Goal: Information Seeking & Learning: Find specific page/section

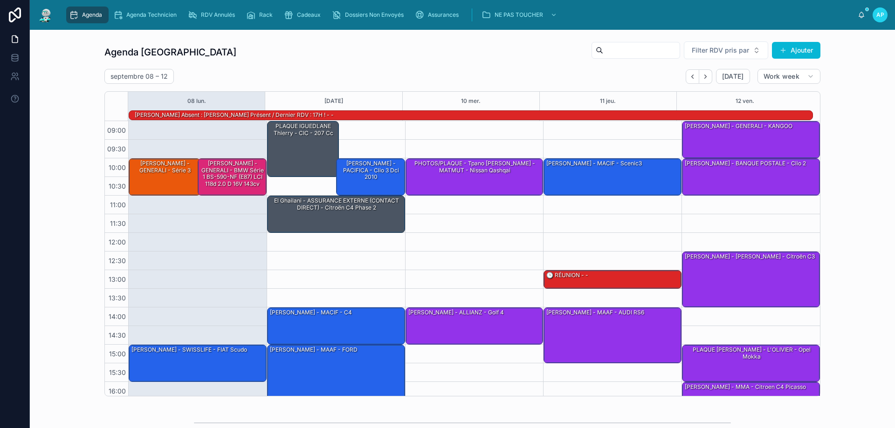
click at [636, 46] on input "text" at bounding box center [641, 50] width 76 height 13
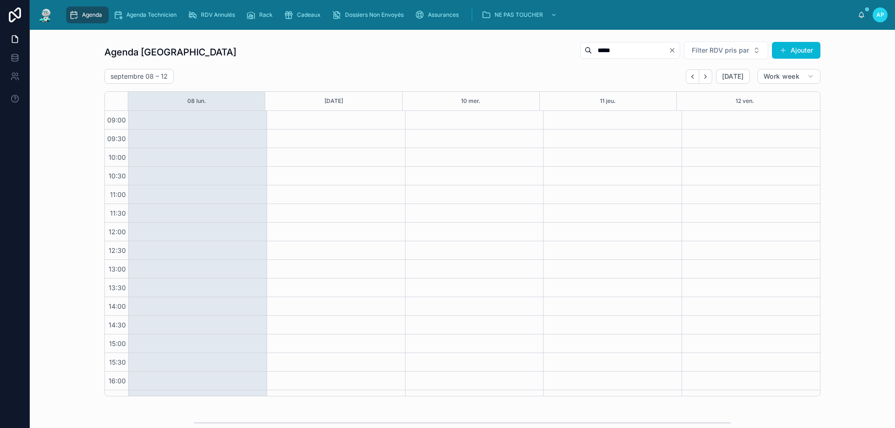
type input "*****"
click at [668, 48] on icon "Clear" at bounding box center [671, 50] width 7 height 7
click at [689, 79] on icon "Back" at bounding box center [692, 76] width 7 height 7
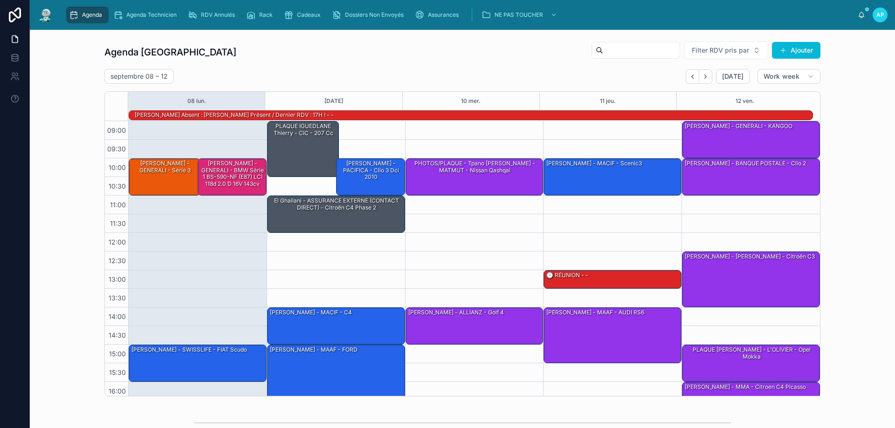
click at [689, 79] on icon "Back" at bounding box center [692, 76] width 7 height 7
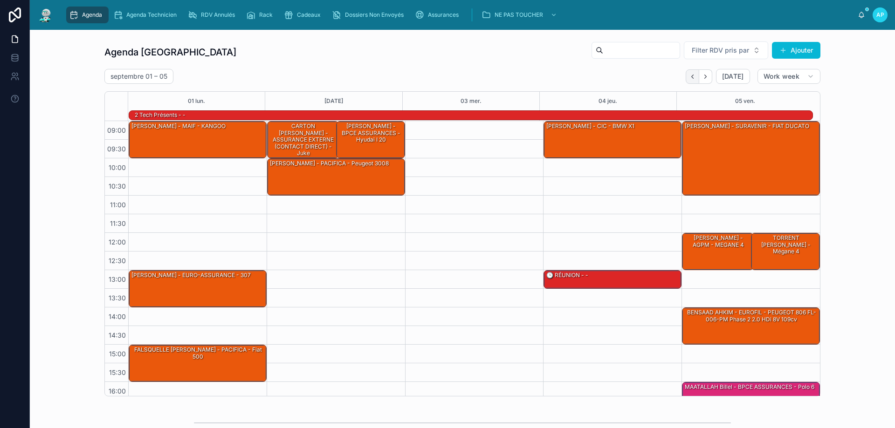
click at [689, 78] on icon "Back" at bounding box center [692, 76] width 7 height 7
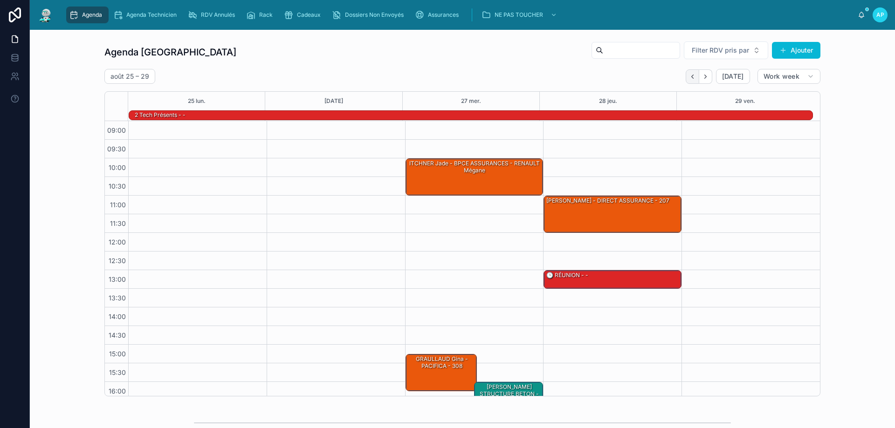
click at [690, 77] on icon "Back" at bounding box center [692, 76] width 7 height 7
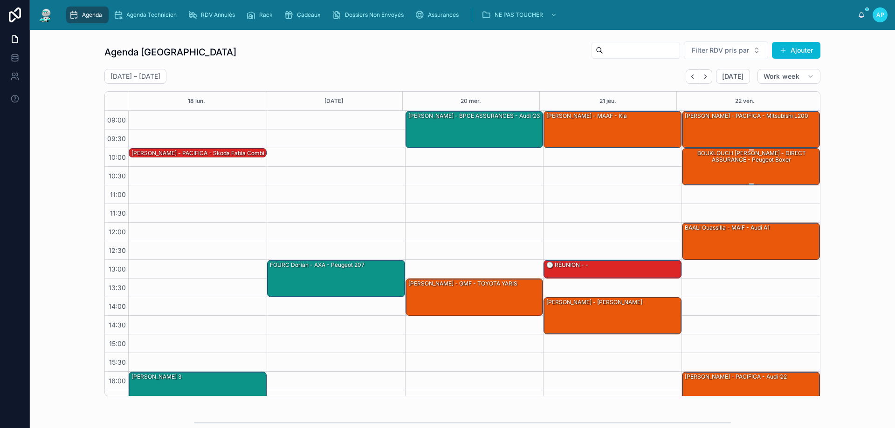
click at [750, 160] on div "BOUKLOUCH [PERSON_NAME] - DIRECT ASSURANCE - Peugeot boxer" at bounding box center [750, 156] width 135 height 15
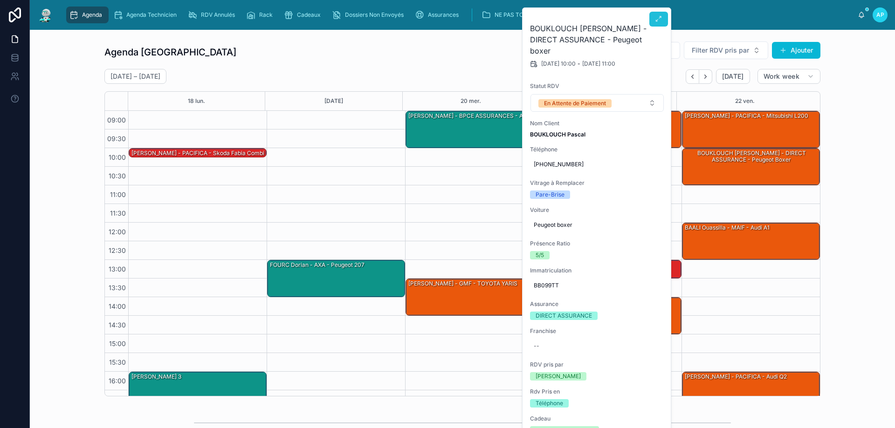
click at [656, 19] on icon at bounding box center [658, 18] width 7 height 7
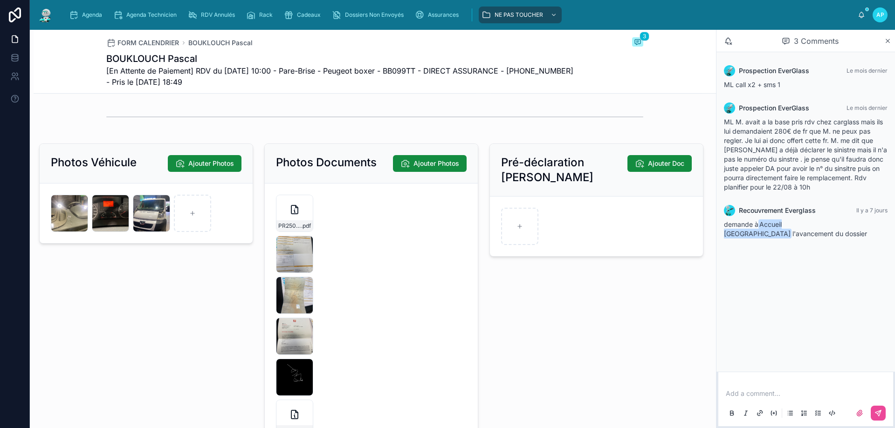
scroll to position [1304, 0]
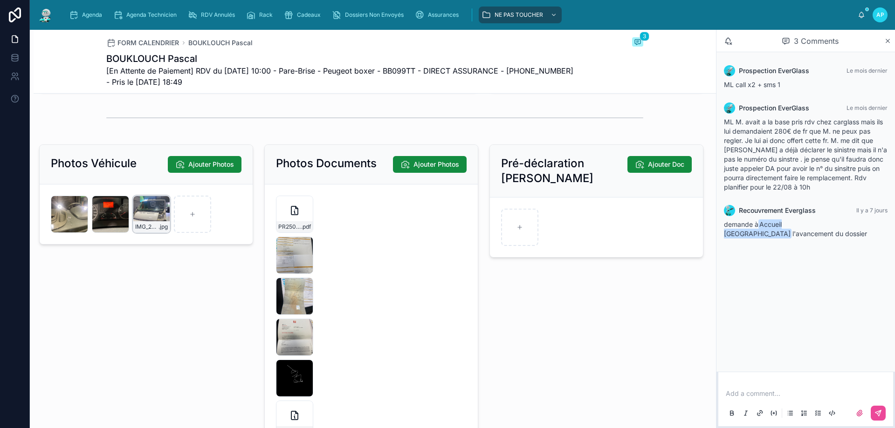
click at [145, 217] on div "IMG_2418-(1) .jpg" at bounding box center [151, 214] width 37 height 37
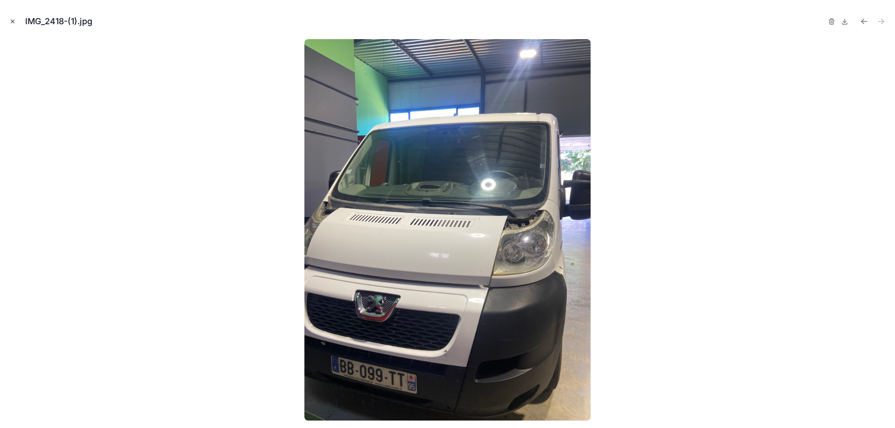
click at [14, 19] on icon "Close modal" at bounding box center [12, 21] width 7 height 7
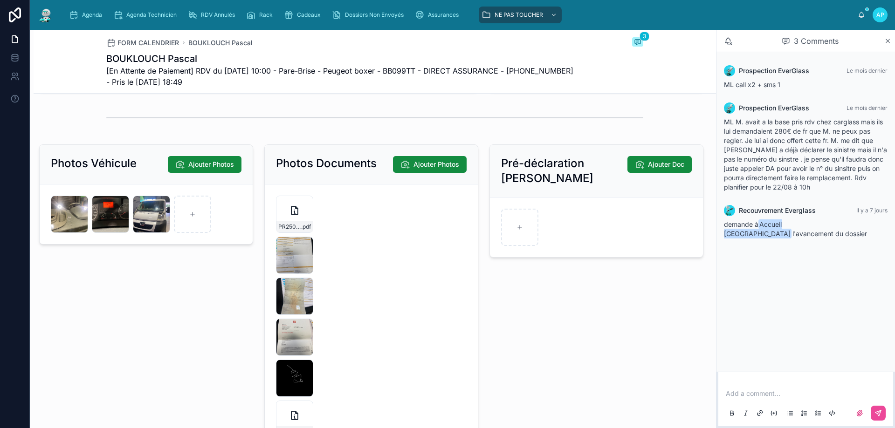
click at [739, 397] on p at bounding box center [807, 393] width 164 height 9
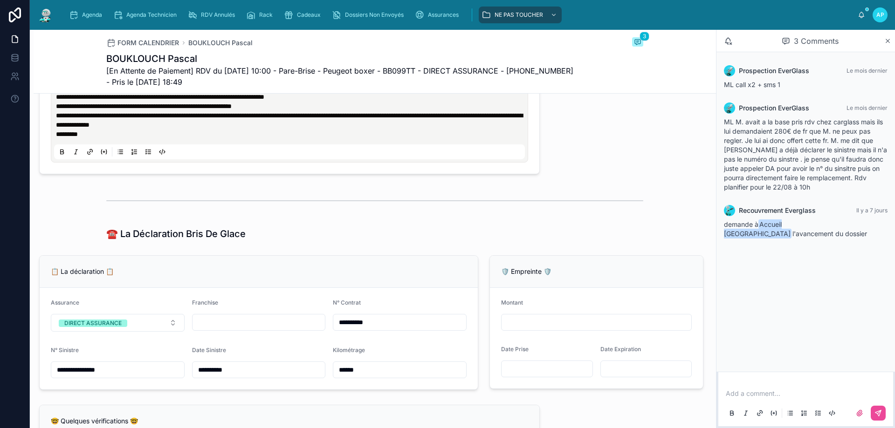
scroll to position [466, 0]
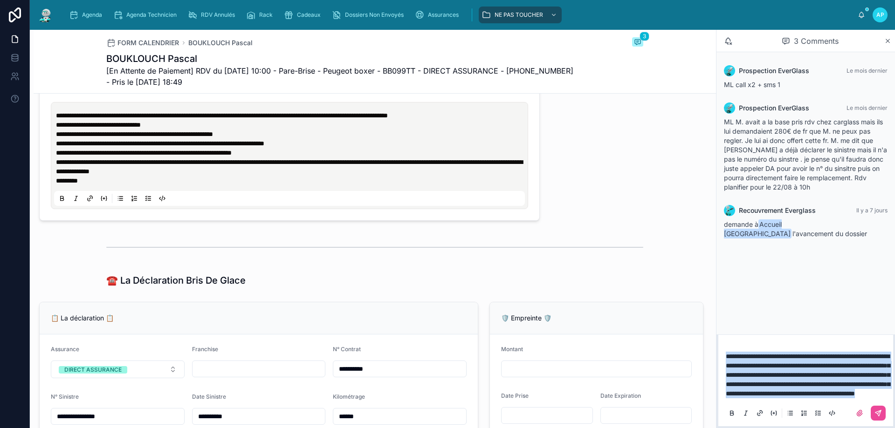
drag, startPoint x: 829, startPoint y: 395, endPoint x: 717, endPoint y: 305, distance: 143.1
click at [717, 305] on div "**********" at bounding box center [805, 229] width 179 height 398
copy span "**********"
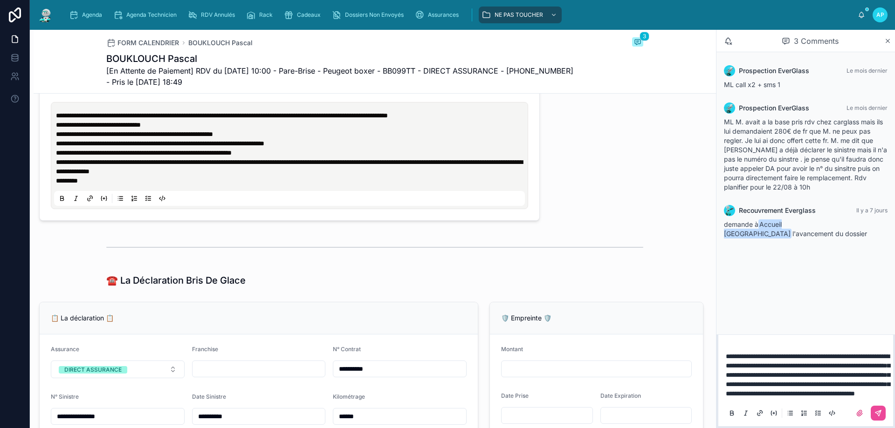
click at [155, 185] on p "*********" at bounding box center [291, 180] width 471 height 9
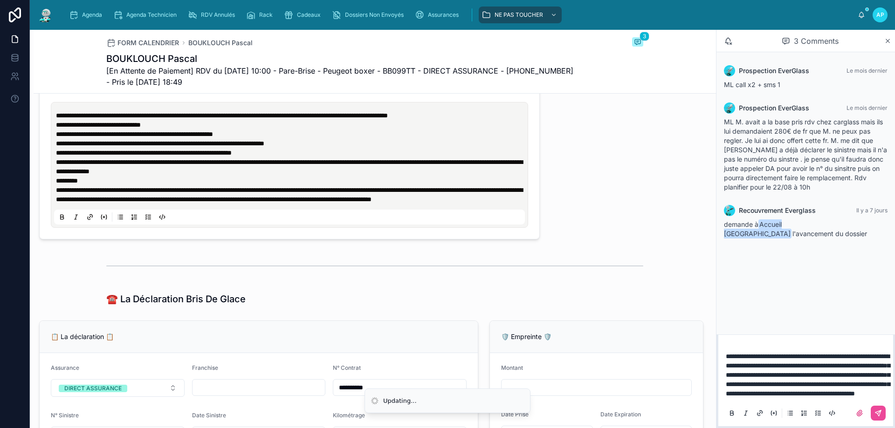
click at [265, 278] on div at bounding box center [374, 265] width 537 height 23
click at [878, 416] on icon at bounding box center [878, 413] width 6 height 6
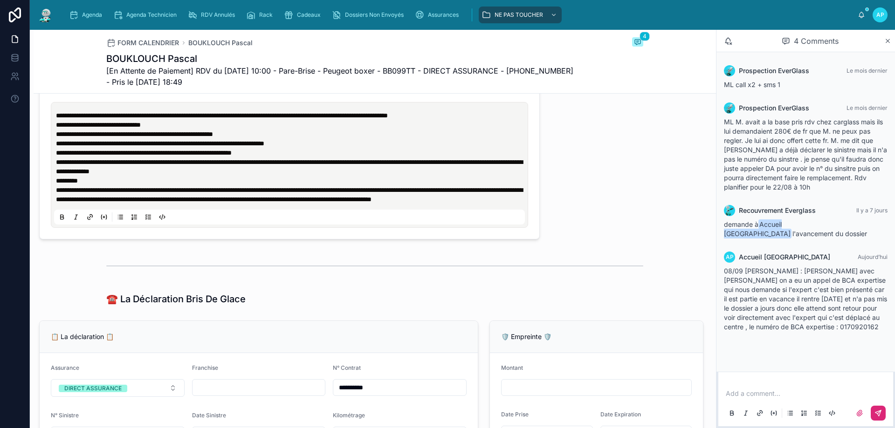
click at [46, 15] on img at bounding box center [45, 14] width 17 height 15
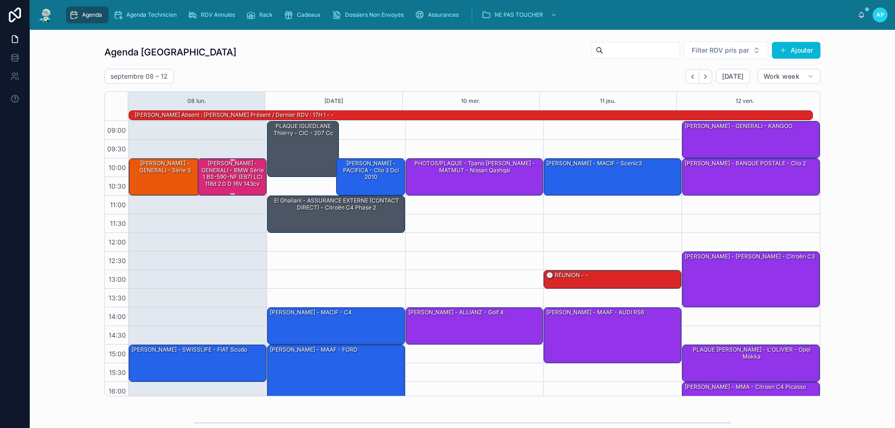
click at [203, 171] on div "[PERSON_NAME] - GENERALI - BMW Série 1 BS-590-NF (E87) LCI 118d 2.0 d 16V 143cv" at bounding box center [232, 173] width 66 height 29
click at [218, 171] on div "[PERSON_NAME] - GENERALI - BMW Série 1 BS-590-NF (E87) LCI 118d 2.0 d 16V 143cv" at bounding box center [232, 173] width 66 height 29
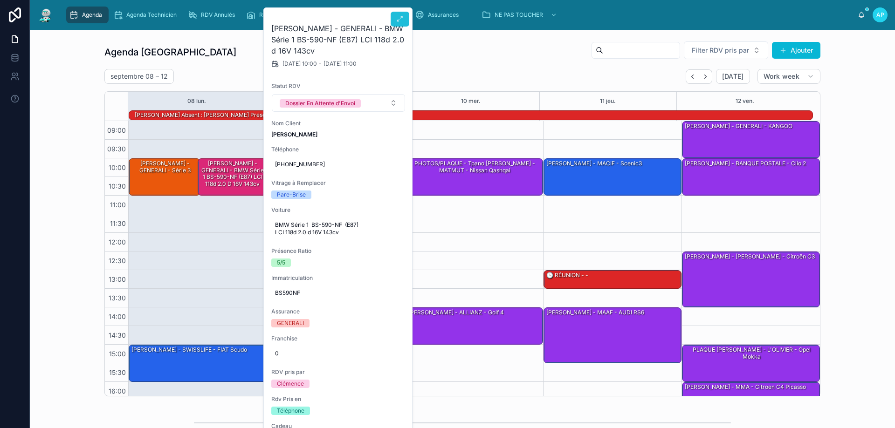
click at [401, 17] on icon at bounding box center [399, 18] width 7 height 7
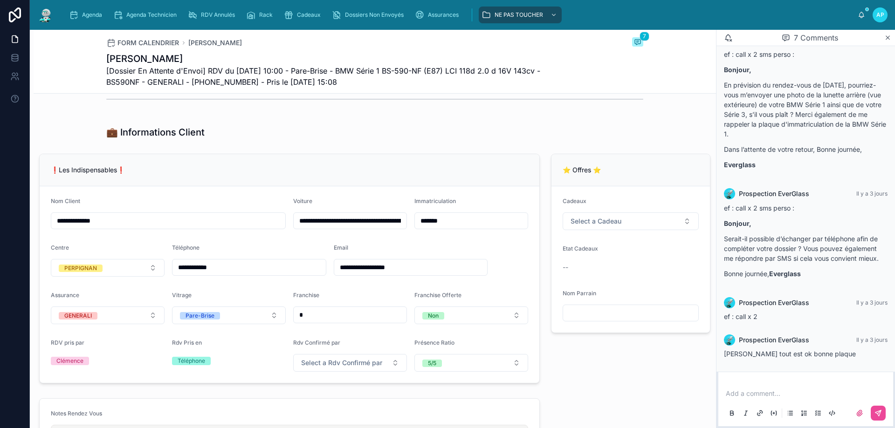
scroll to position [280, 0]
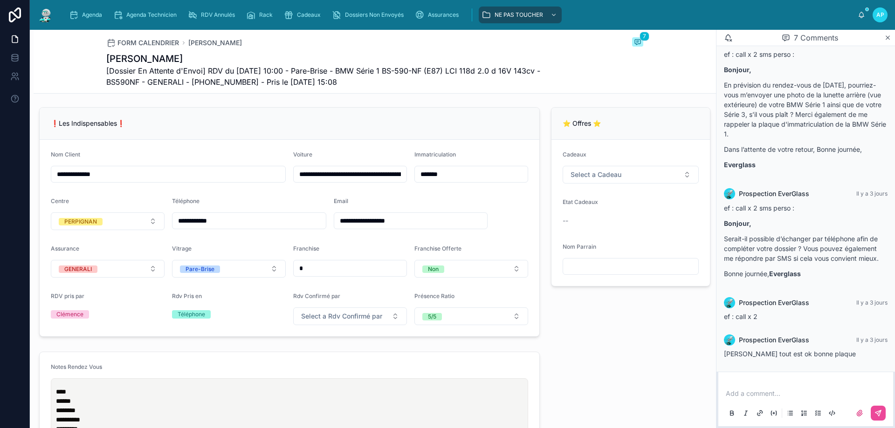
click at [191, 227] on input "**********" at bounding box center [248, 220] width 153 height 13
click at [732, 393] on p at bounding box center [807, 393] width 164 height 9
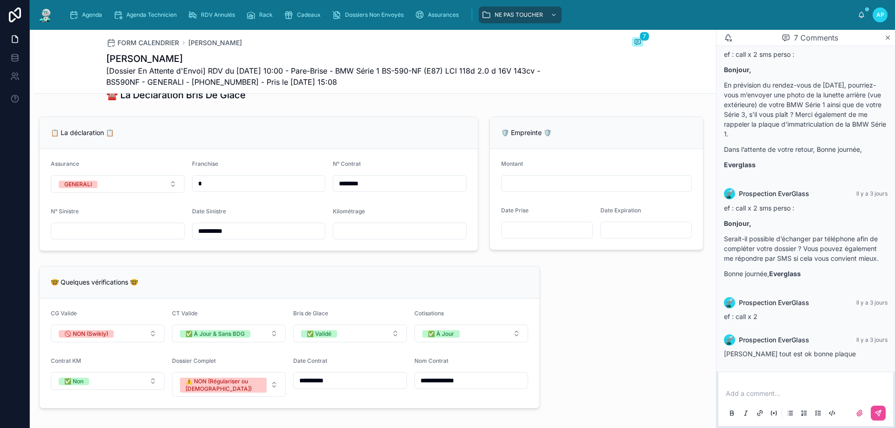
scroll to position [745, 0]
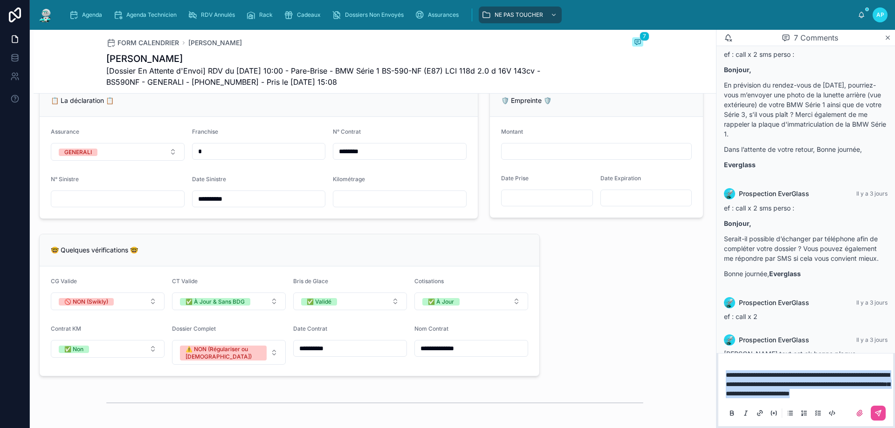
drag, startPoint x: 759, startPoint y: 392, endPoint x: 722, endPoint y: 363, distance: 46.9
click at [722, 363] on div "**********" at bounding box center [805, 393] width 175 height 65
click at [883, 415] on button at bounding box center [877, 413] width 15 height 15
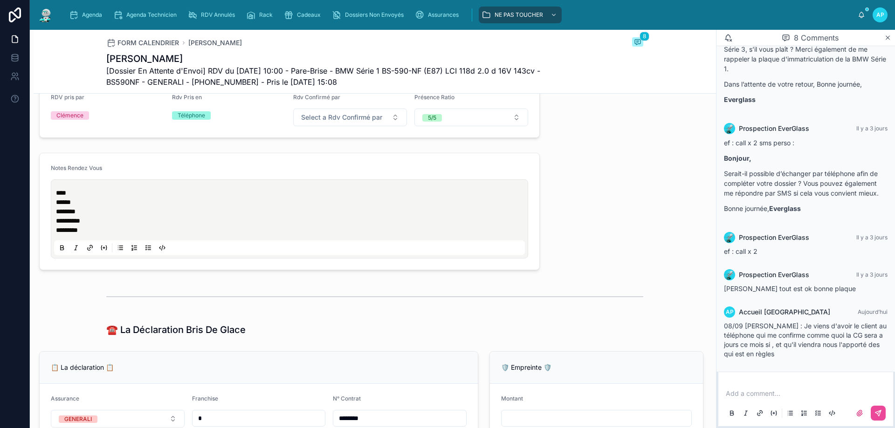
scroll to position [391, 0]
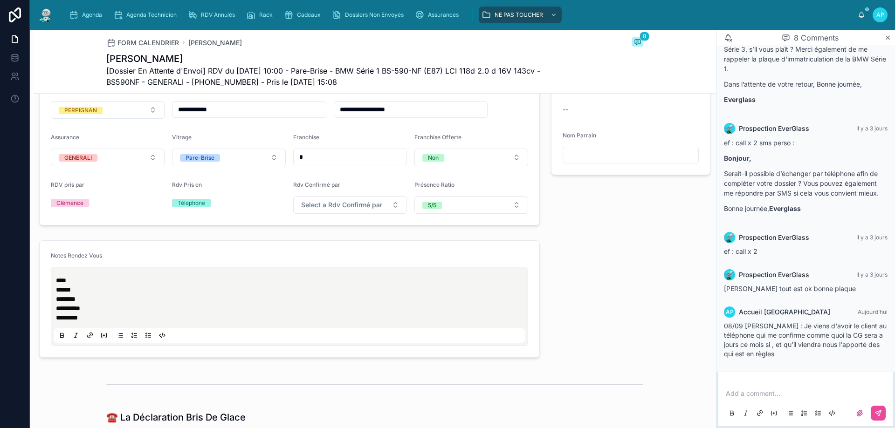
click at [104, 322] on p "**** ***** ******* ********* ********" at bounding box center [291, 299] width 471 height 47
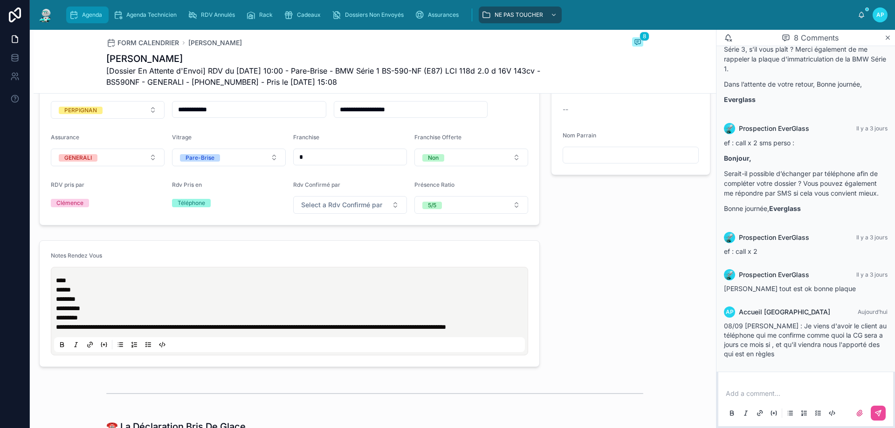
click at [94, 17] on span "Agenda" at bounding box center [92, 14] width 20 height 7
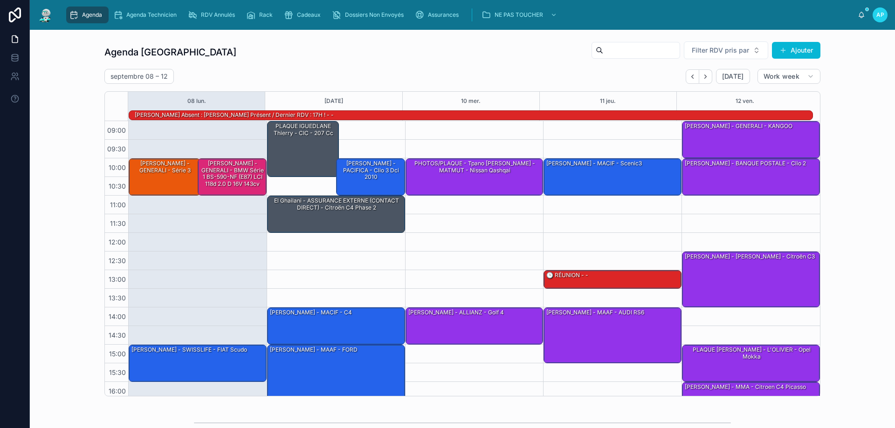
scroll to position [61, 0]
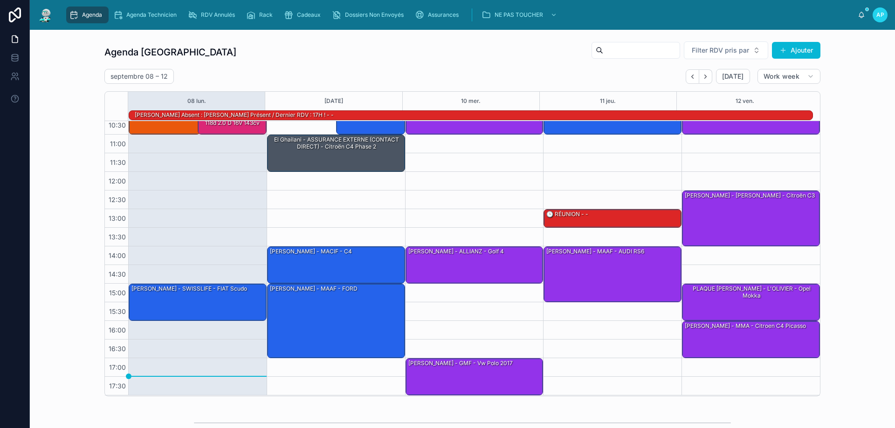
click at [299, 200] on div "09:00 – 10:30 PLAQUE [PERSON_NAME] - CIC - 207 cc 11:00 – 12:00 El Ghailani - A…" at bounding box center [335, 227] width 138 height 335
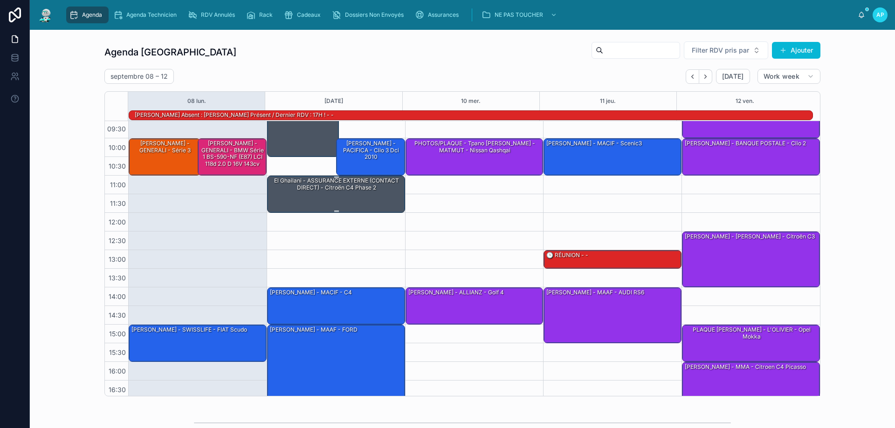
scroll to position [0, 0]
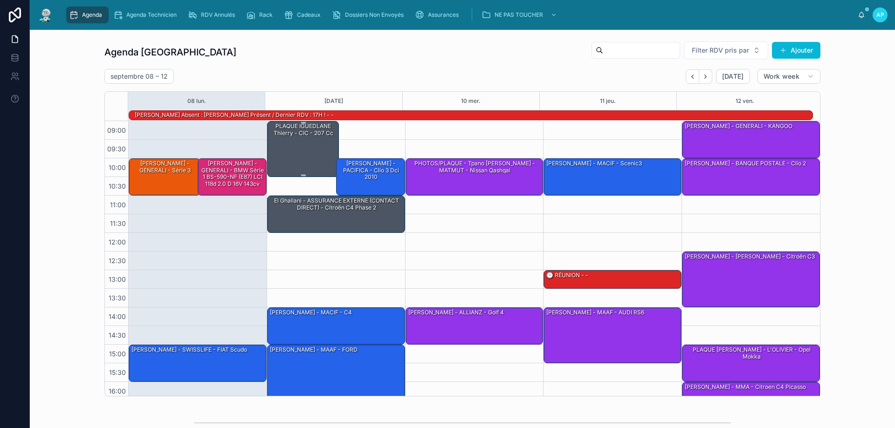
click at [313, 142] on div "PLAQUE IGUEDLANE Thierry - CIC - 207 cc" at bounding box center [303, 149] width 69 height 54
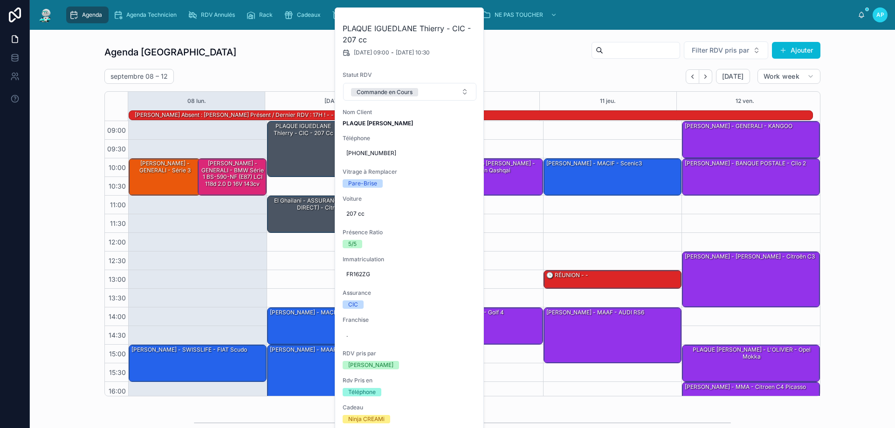
click at [293, 59] on div "Agenda Perpignan Filter RDV pris par [PERSON_NAME]" at bounding box center [462, 52] width 716 height 22
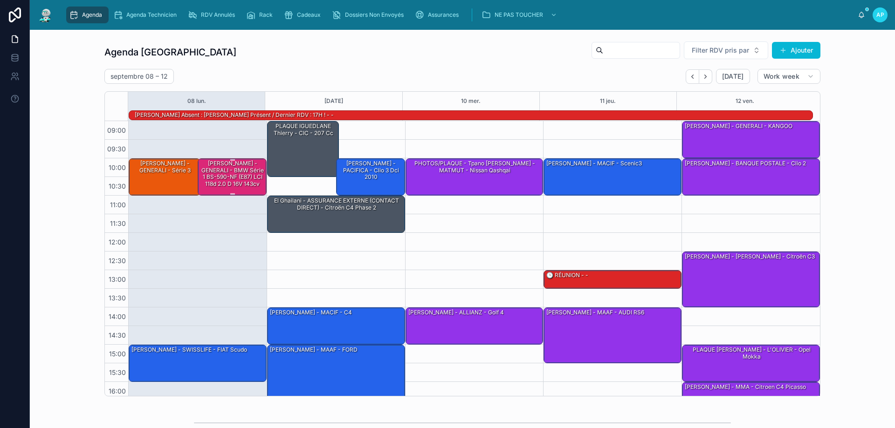
click at [224, 170] on div "[PERSON_NAME] - GENERALI - BMW Série 1 BS-590-NF (E87) LCI 118d 2.0 d 16V 143cv" at bounding box center [232, 173] width 66 height 29
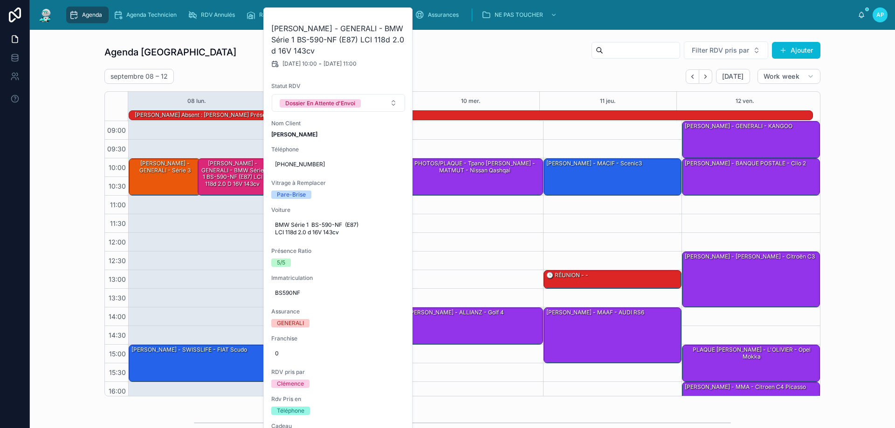
click at [154, 239] on div "10:00 – 11:00 [PERSON_NAME] - GENERALI - série 3 15:00 – 16:00 [PERSON_NAME] - …" at bounding box center [197, 288] width 138 height 335
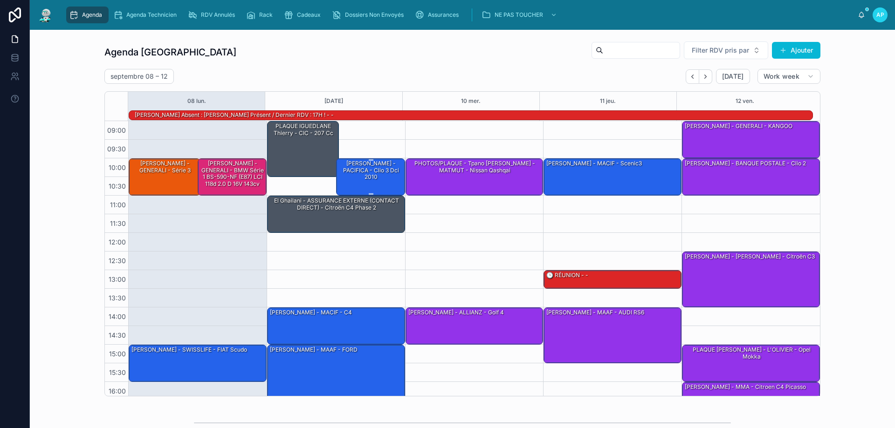
click at [365, 172] on div "[PERSON_NAME] - PACIFICA - clio 3 dci 2010" at bounding box center [371, 170] width 66 height 22
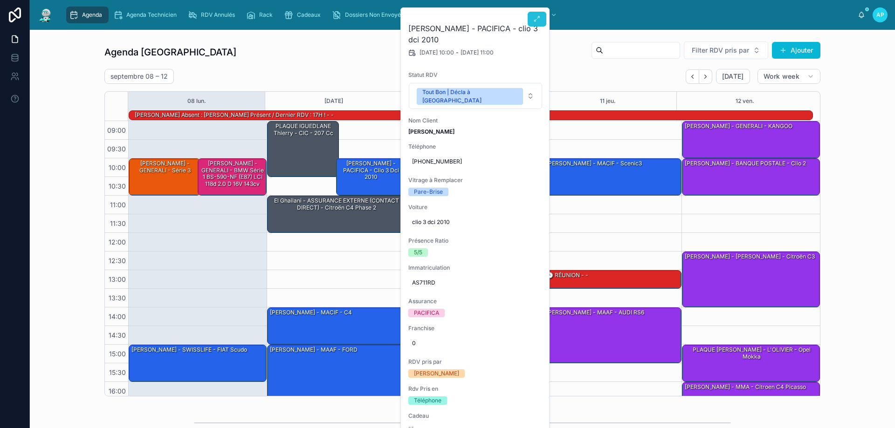
click at [538, 18] on icon at bounding box center [536, 18] width 7 height 7
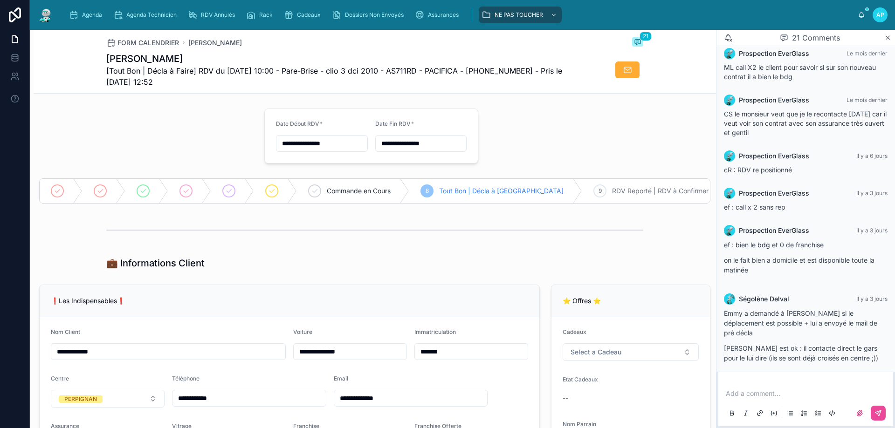
scroll to position [93, 0]
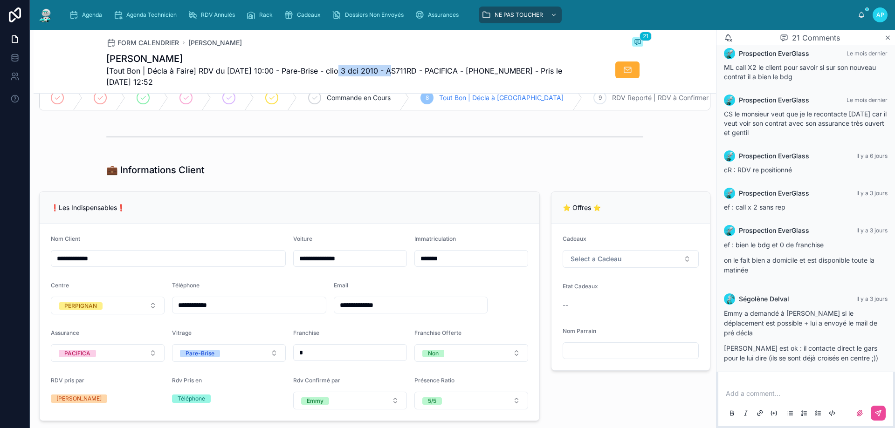
drag, startPoint x: 338, startPoint y: 67, endPoint x: 389, endPoint y: 72, distance: 52.0
click at [389, 72] on span "[Tout Bon | Décla à Faire] RDV du [DATE] 10:00 - Pare-Brise - clio 3 dci 2010 -…" at bounding box center [339, 76] width 467 height 22
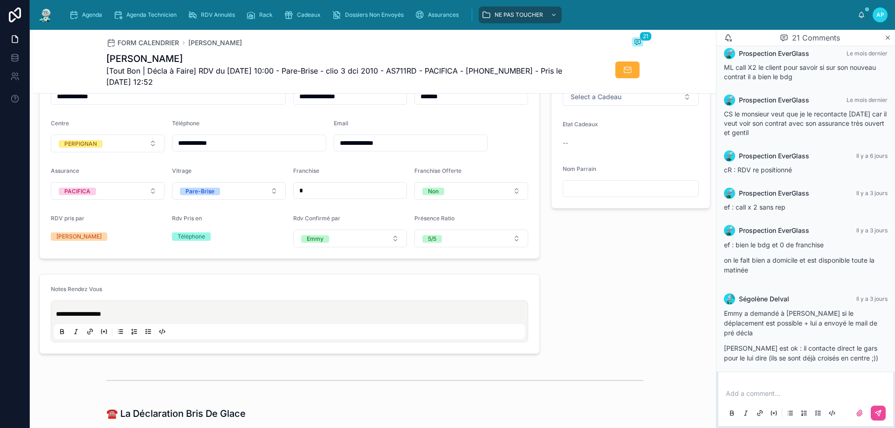
scroll to position [69, 0]
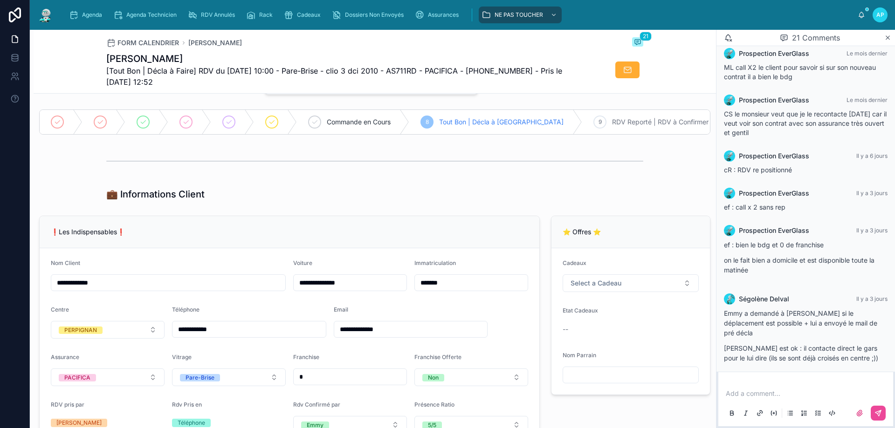
click at [598, 318] on div "Etat Cadeaux" at bounding box center [630, 312] width 136 height 11
click at [748, 396] on p at bounding box center [807, 393] width 164 height 9
click at [31, 14] on div "Agenda Agenda Technicien RDV Annulés Rack Cadeaux Dossiers Non Envoyés Assuranc…" at bounding box center [462, 15] width 865 height 30
click at [43, 14] on img at bounding box center [45, 14] width 17 height 15
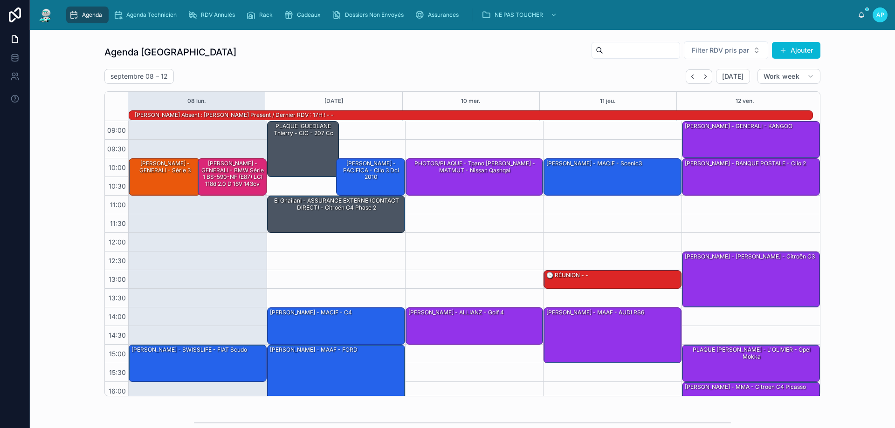
scroll to position [61, 0]
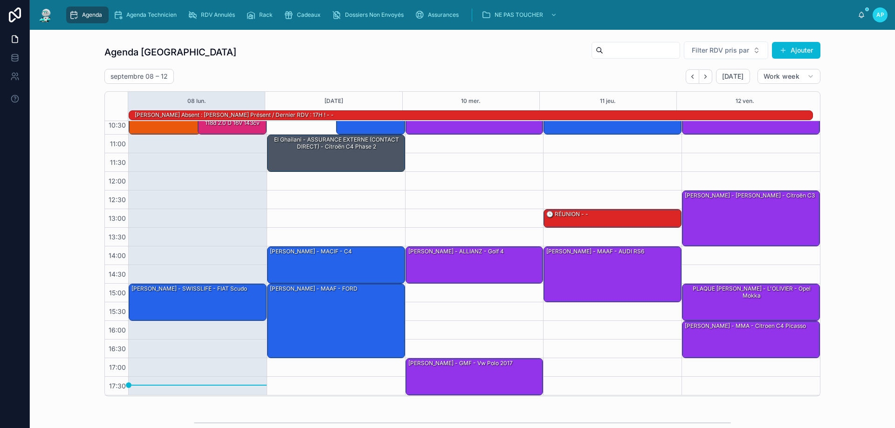
click at [626, 50] on input "text" at bounding box center [641, 50] width 76 height 13
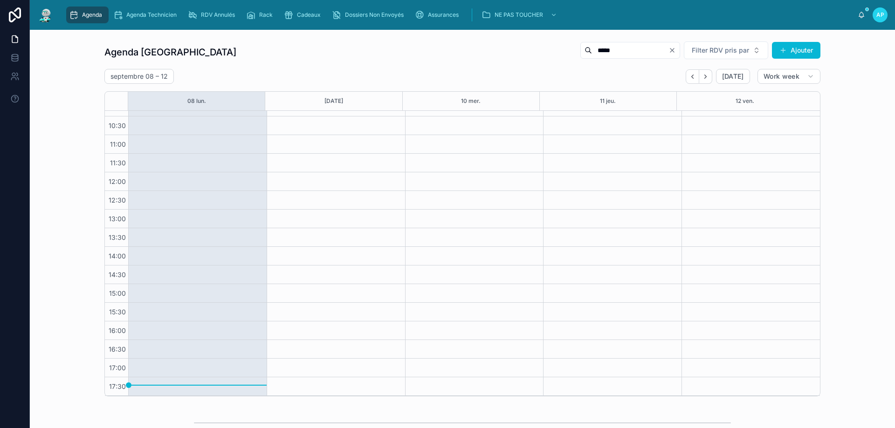
scroll to position [50, 0]
type input "*****"
click at [668, 49] on icon "Clear" at bounding box center [671, 50] width 7 height 7
click at [685, 78] on button "Back" at bounding box center [692, 76] width 14 height 14
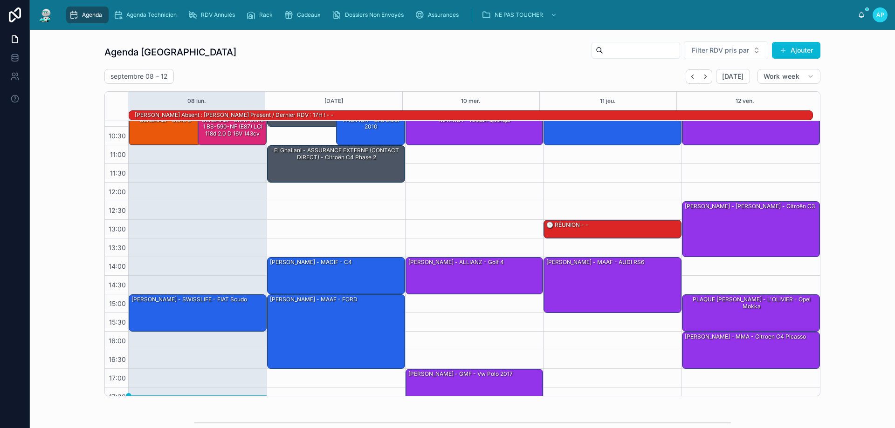
scroll to position [61, 0]
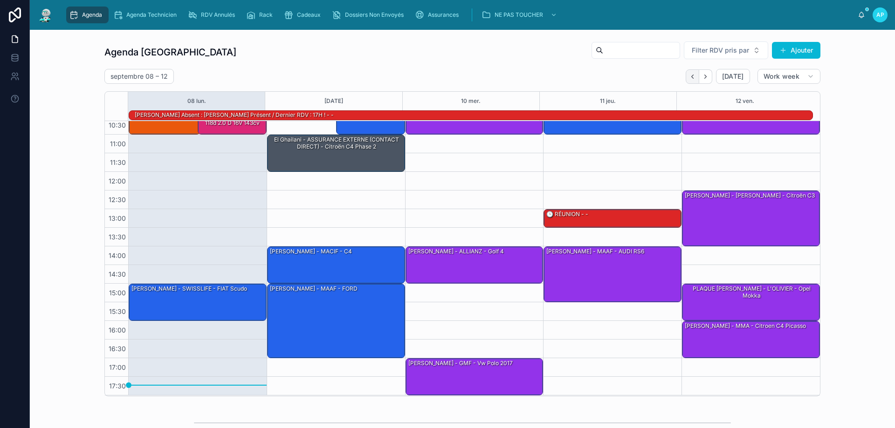
click at [687, 78] on button "Back" at bounding box center [692, 76] width 14 height 14
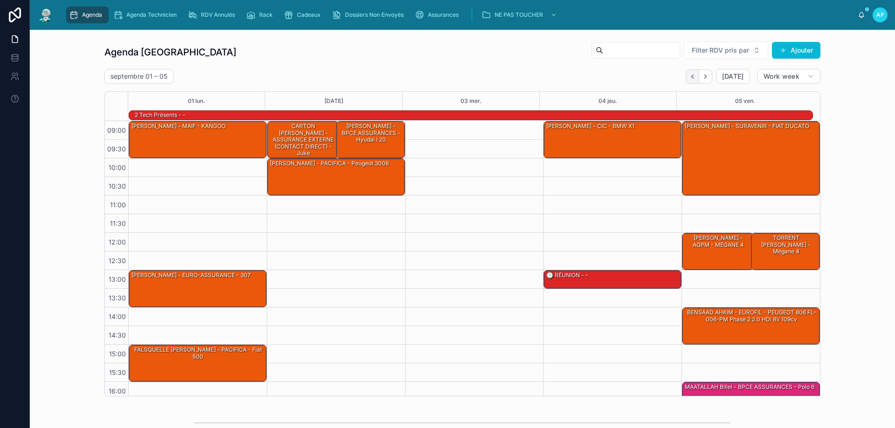
click at [690, 78] on icon "Back" at bounding box center [692, 76] width 7 height 7
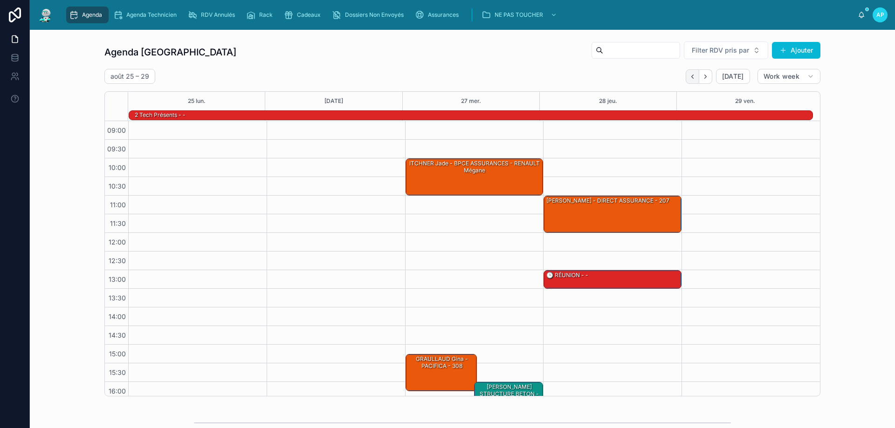
click at [691, 73] on icon "Back" at bounding box center [692, 76] width 7 height 7
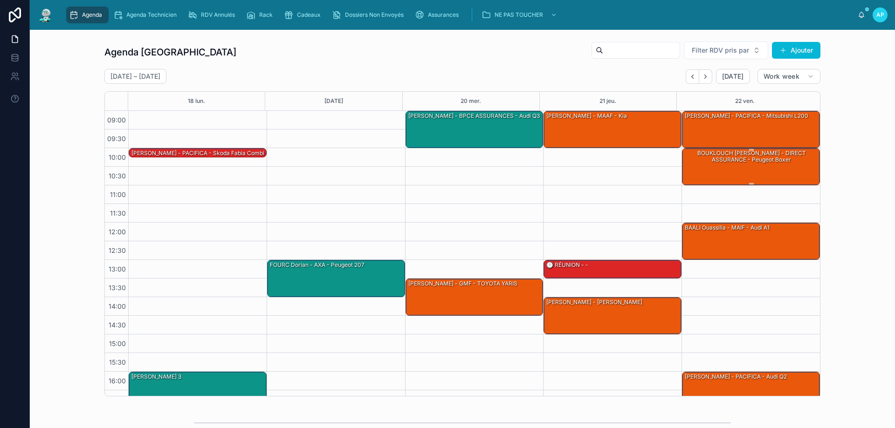
click at [770, 166] on div "BOUKLOUCH [PERSON_NAME] - DIRECT ASSURANCE - Peugeot boxer" at bounding box center [750, 166] width 135 height 35
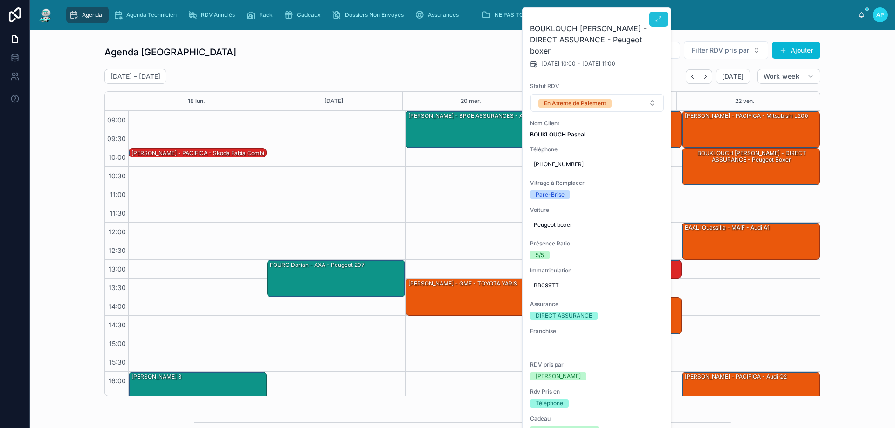
click at [656, 15] on icon at bounding box center [658, 18] width 7 height 7
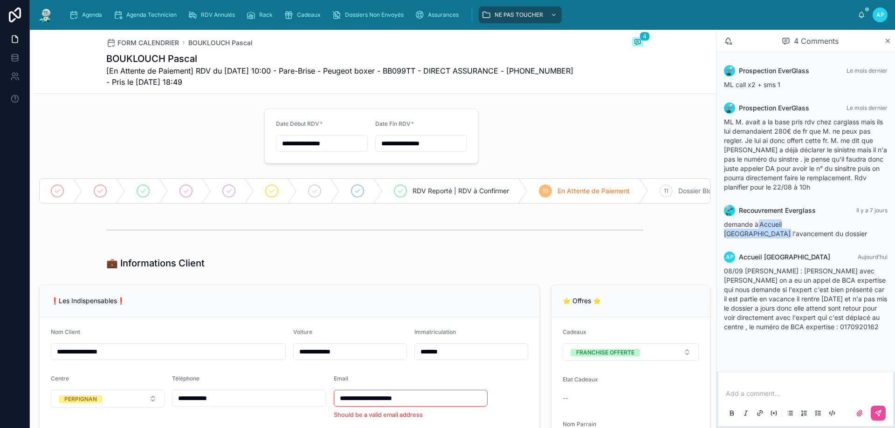
scroll to position [326, 0]
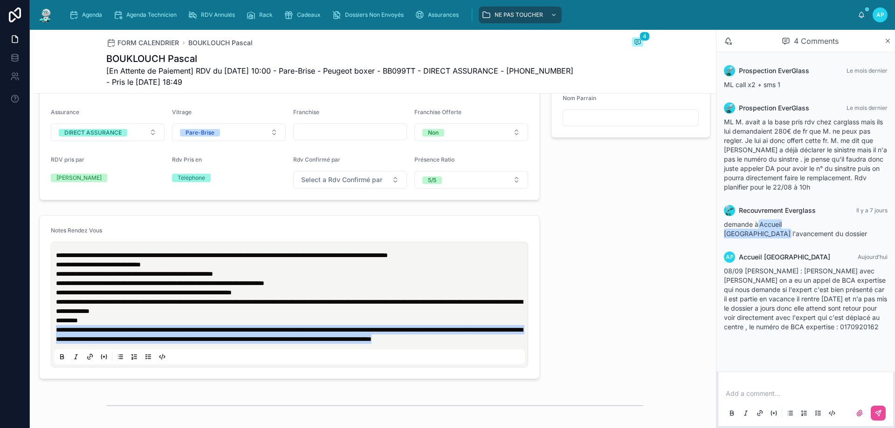
drag, startPoint x: 157, startPoint y: 359, endPoint x: 55, endPoint y: 338, distance: 104.5
click at [55, 338] on div "**********" at bounding box center [289, 304] width 471 height 119
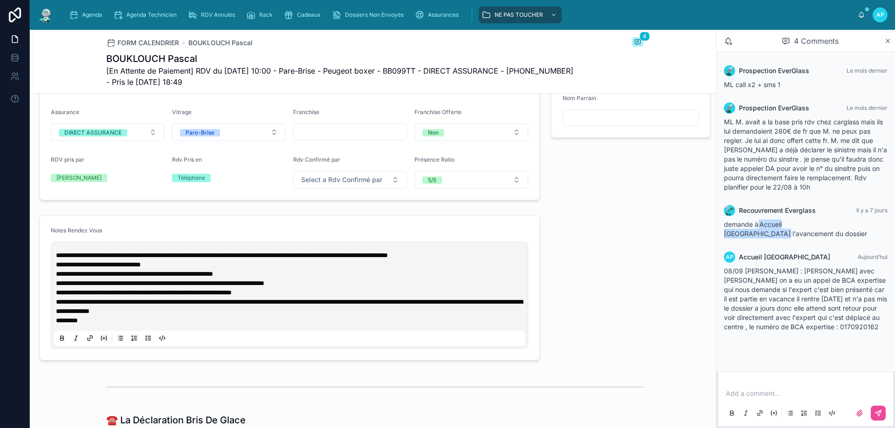
click at [58, 259] on span "**********" at bounding box center [222, 255] width 332 height 7
click at [57, 259] on span "**********" at bounding box center [222, 255] width 332 height 7
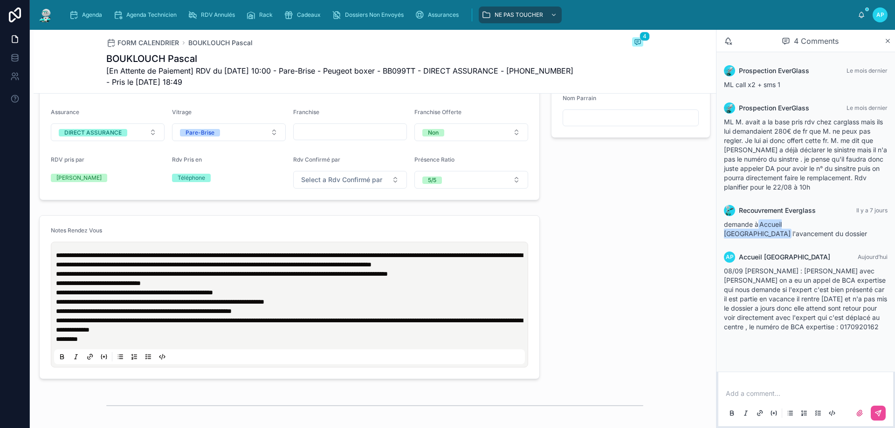
click at [128, 204] on div "**********" at bounding box center [290, 79] width 512 height 249
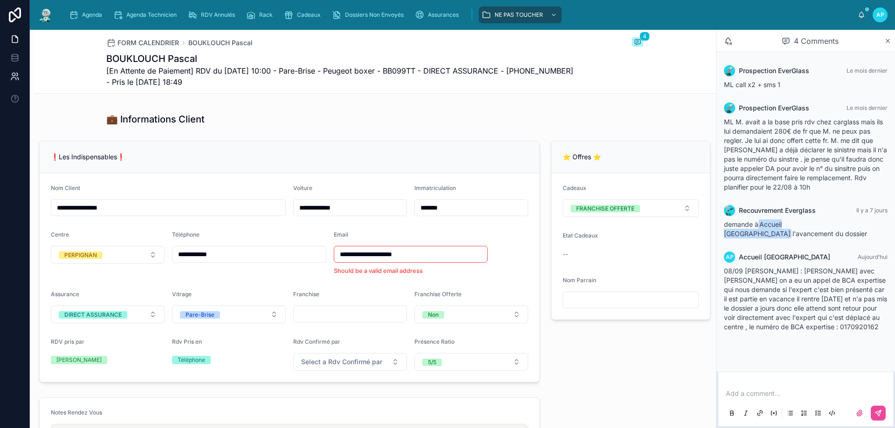
scroll to position [0, 0]
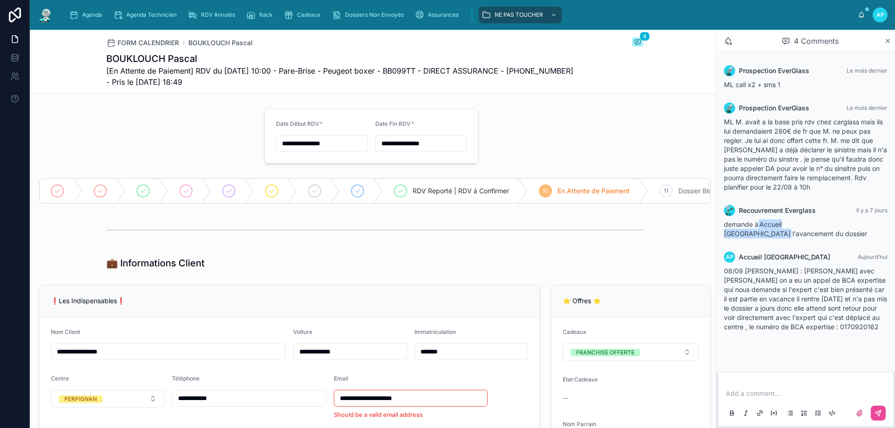
click at [42, 11] on img at bounding box center [45, 14] width 17 height 15
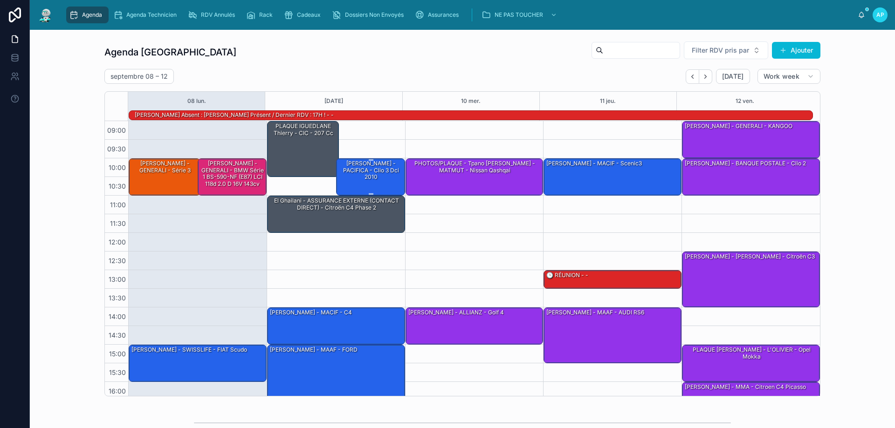
click at [370, 170] on div "[PERSON_NAME] - PACIFICA - clio 3 dci 2010" at bounding box center [371, 170] width 66 height 22
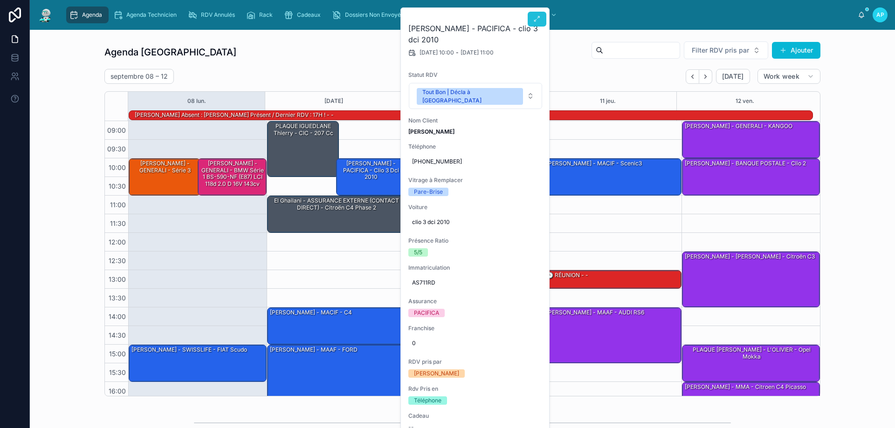
click at [530, 14] on button at bounding box center [536, 19] width 19 height 15
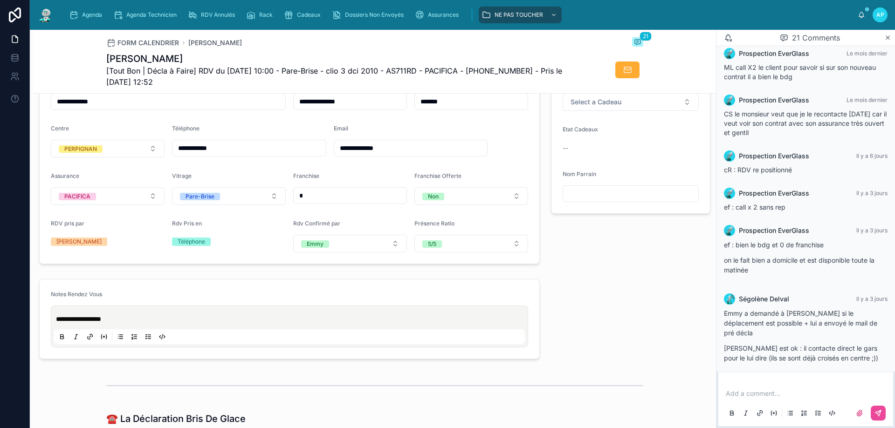
scroll to position [280, 0]
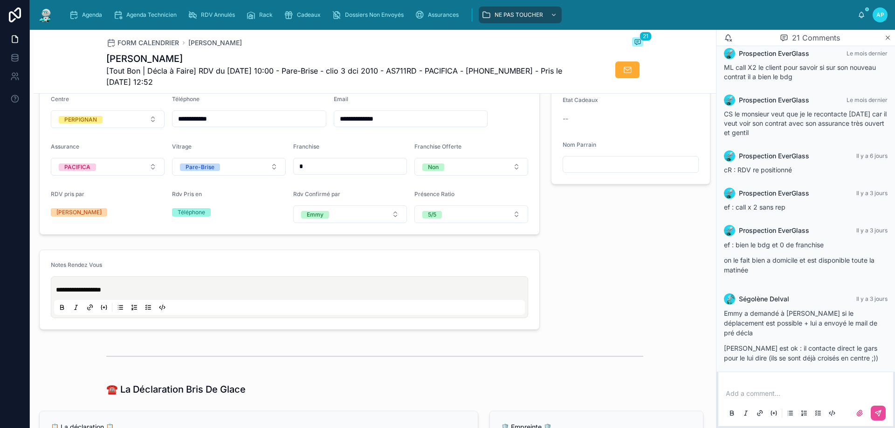
click at [186, 294] on p "**********" at bounding box center [291, 289] width 471 height 9
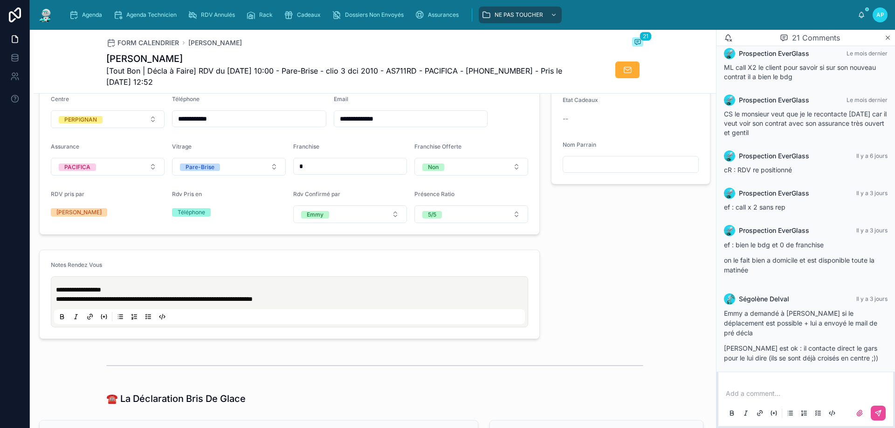
click at [97, 302] on span "**********" at bounding box center [154, 299] width 197 height 7
drag, startPoint x: 270, startPoint y: 305, endPoint x: 297, endPoint y: 307, distance: 27.1
click at [297, 302] on span "**********" at bounding box center [195, 299] width 278 height 7
drag, startPoint x: 432, startPoint y: 307, endPoint x: 25, endPoint y: 312, distance: 406.7
click at [7, 315] on div "**********" at bounding box center [447, 214] width 895 height 428
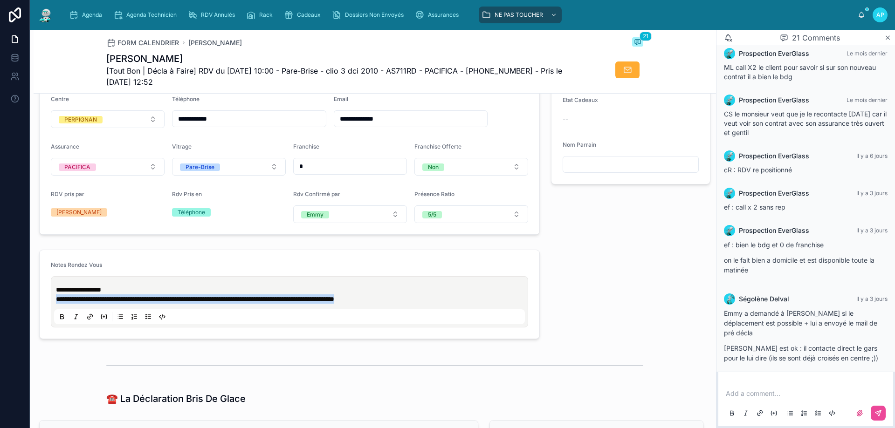
copy span "**********"
click at [772, 389] on div "Add a comment..." at bounding box center [806, 402] width 164 height 39
click at [743, 392] on p at bounding box center [807, 393] width 164 height 9
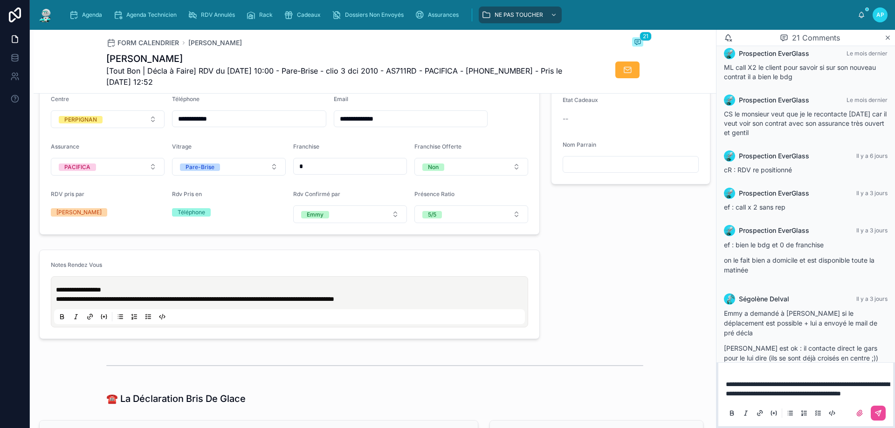
click at [726, 381] on span "**********" at bounding box center [807, 389] width 164 height 16
click at [870, 407] on div at bounding box center [866, 413] width 37 height 15
click at [875, 410] on icon at bounding box center [877, 413] width 7 height 7
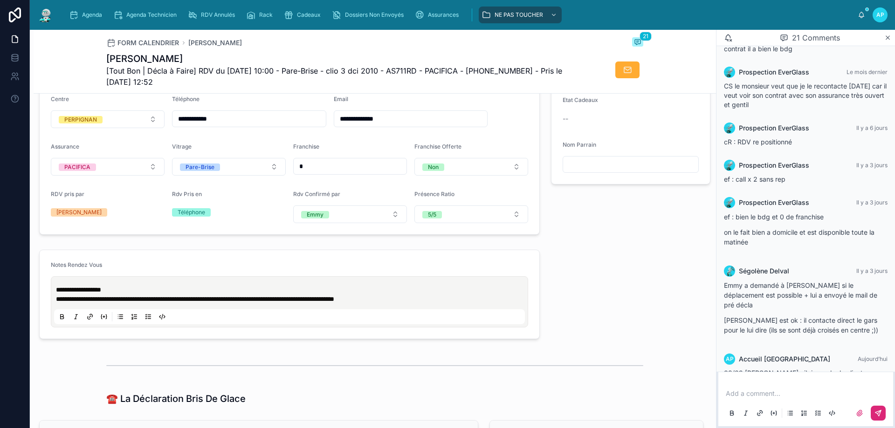
scroll to position [1046, 0]
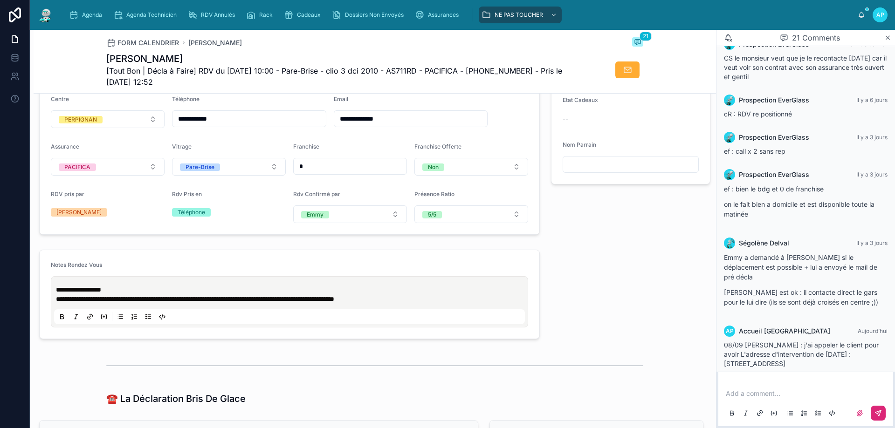
click at [46, 19] on img at bounding box center [45, 14] width 17 height 15
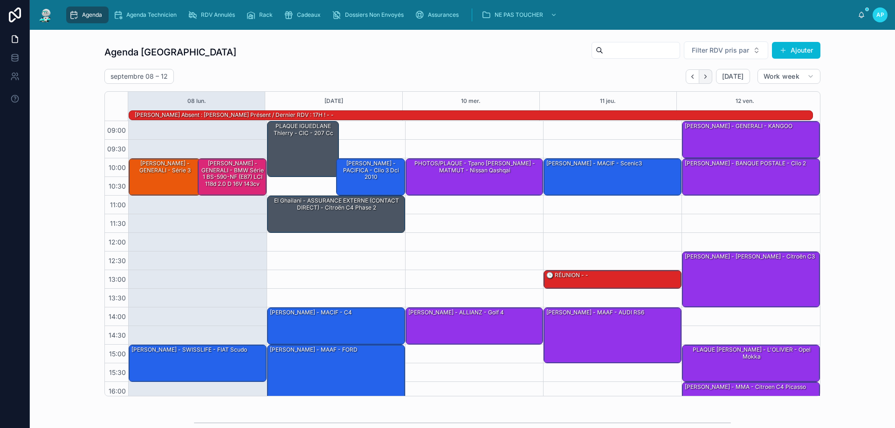
click at [704, 79] on icon "Next" at bounding box center [705, 76] width 7 height 7
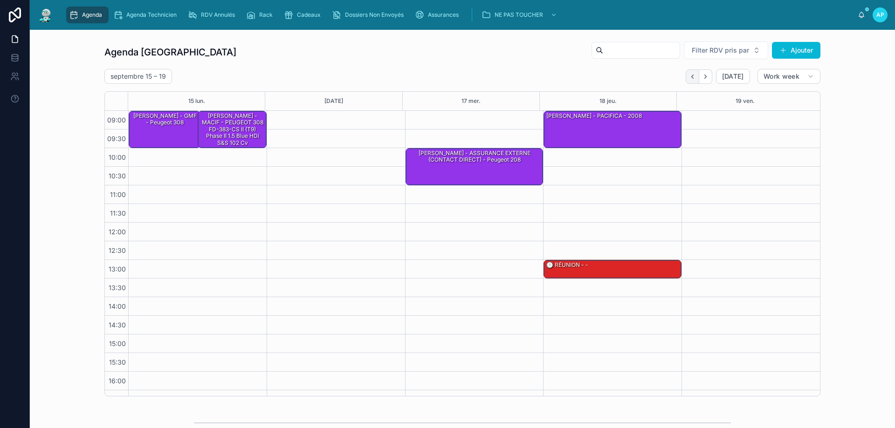
click at [692, 75] on icon "Back" at bounding box center [692, 76] width 7 height 7
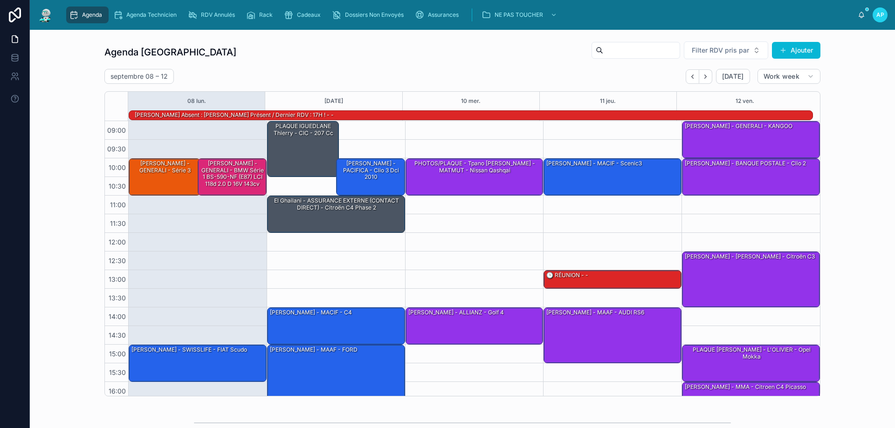
click at [84, 13] on span "Agenda" at bounding box center [92, 14] width 20 height 7
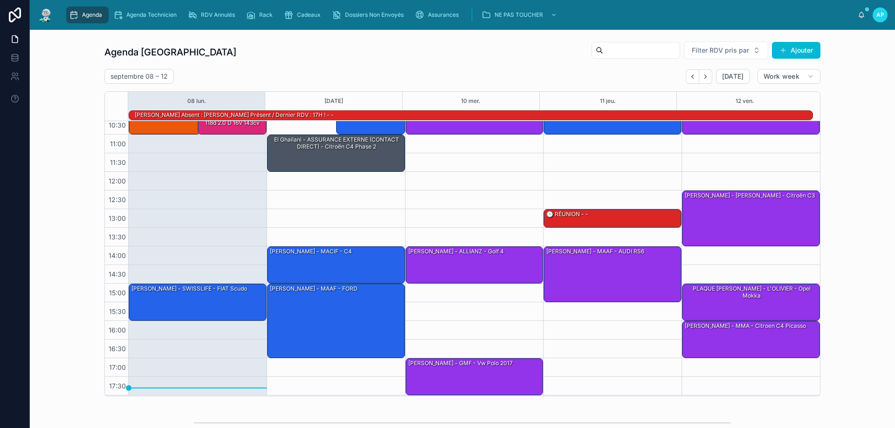
click at [83, 12] on span "Agenda" at bounding box center [92, 14] width 20 height 7
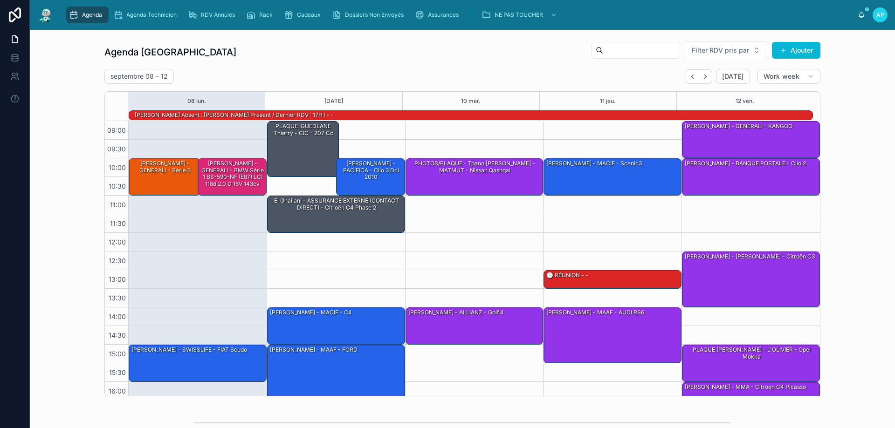
scroll to position [61, 0]
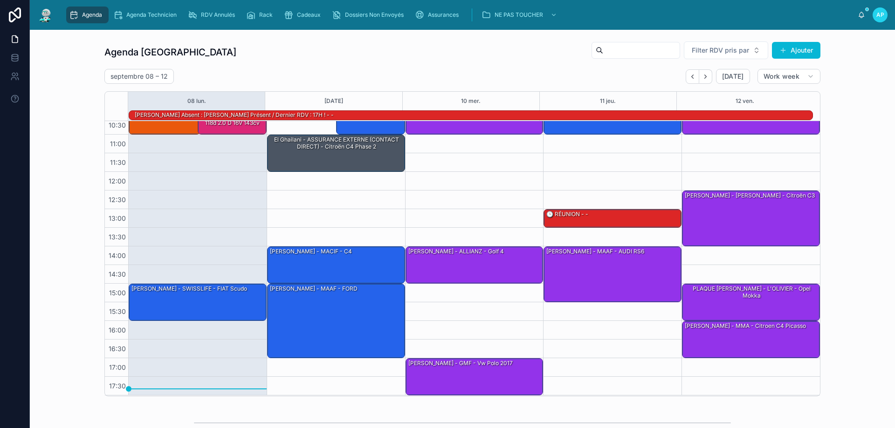
click at [623, 53] on input "text" at bounding box center [641, 50] width 76 height 13
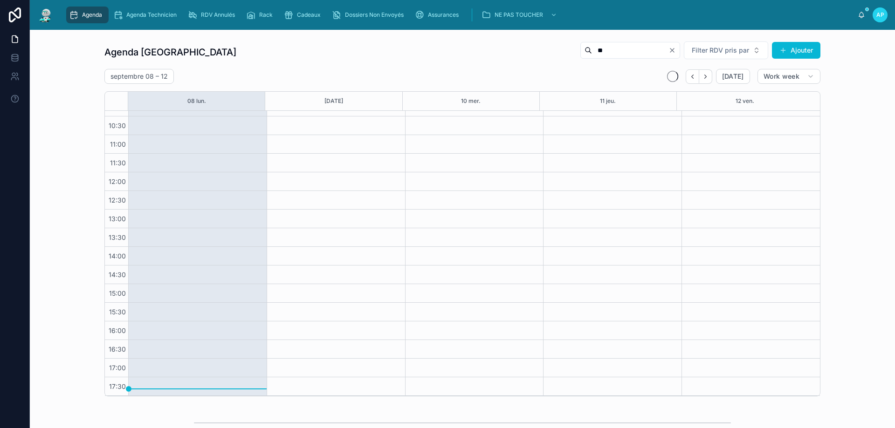
scroll to position [50, 0]
type input "****"
click at [672, 48] on icon "Clear" at bounding box center [671, 50] width 7 height 7
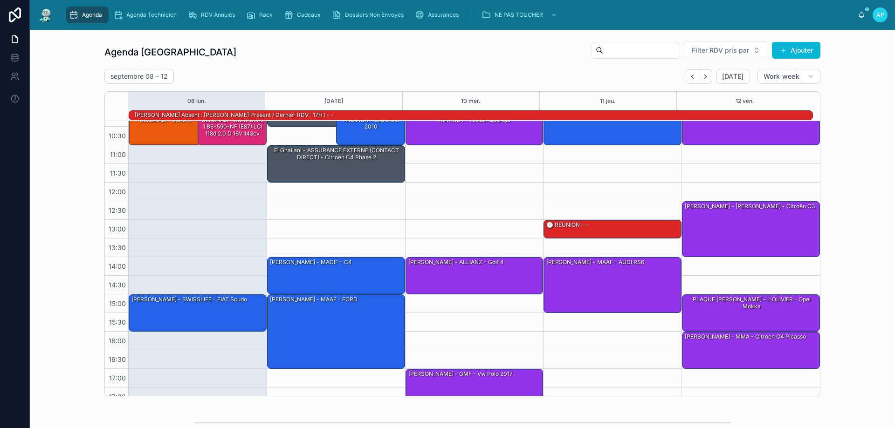
click at [692, 77] on icon "Back" at bounding box center [692, 76] width 7 height 7
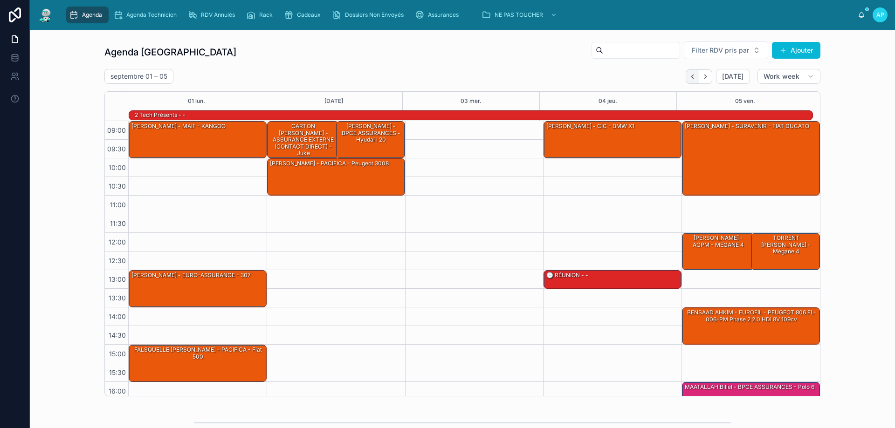
click at [695, 75] on button "Back" at bounding box center [692, 76] width 14 height 14
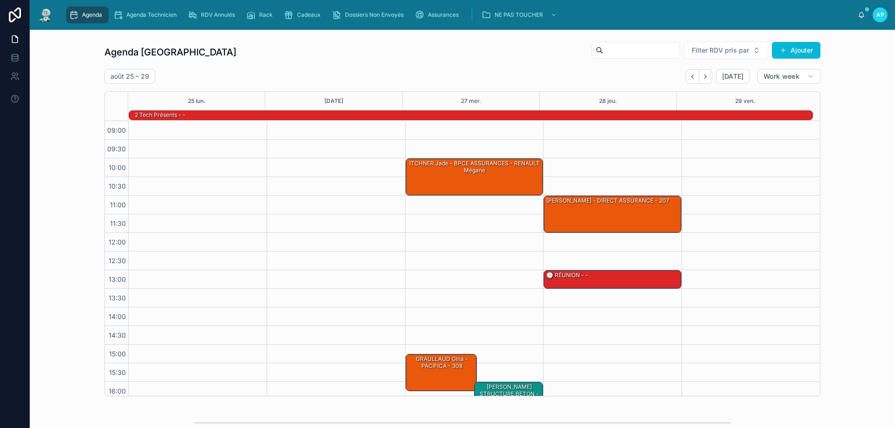
click at [695, 75] on button "Back" at bounding box center [692, 76] width 14 height 14
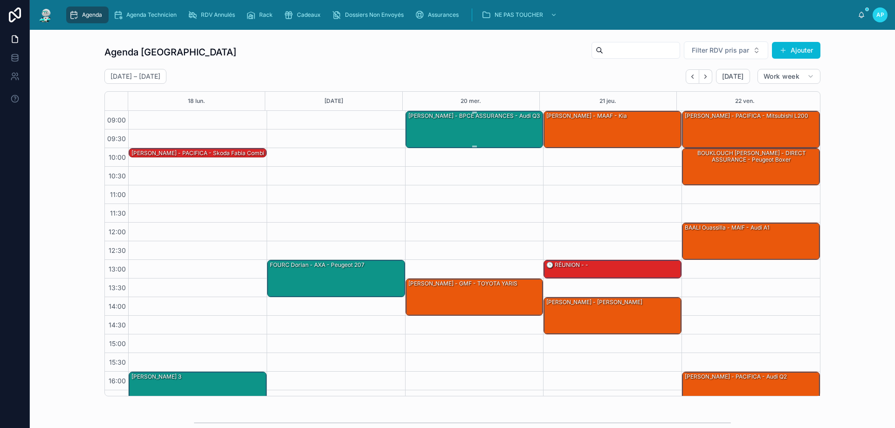
click at [419, 120] on div "[PERSON_NAME] - BPCE ASSURANCES - Audi Q3" at bounding box center [473, 116] width 133 height 8
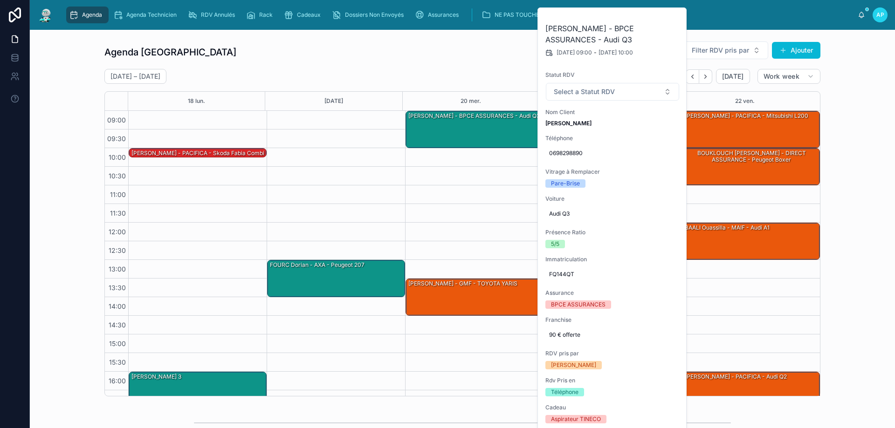
click at [236, 137] on div "10:00 – 10:15 [PERSON_NAME] - PACIFICA - Skoda Fabia combi 16:00 – 17:00 [PERSO…" at bounding box center [197, 278] width 138 height 335
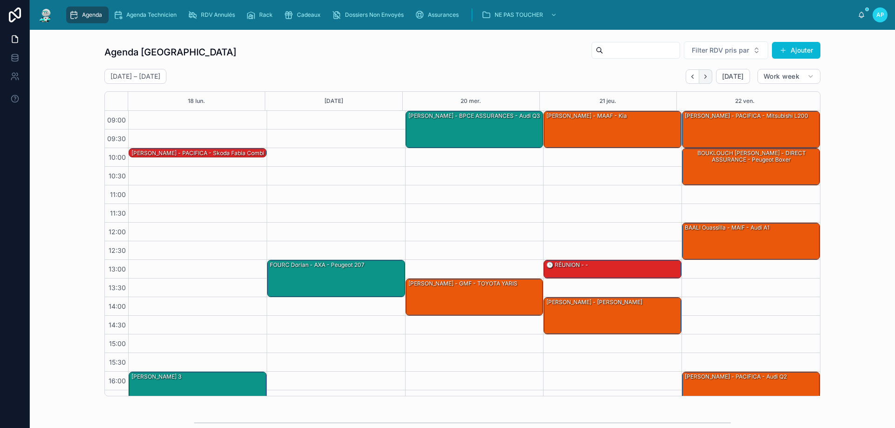
click at [702, 75] on icon "Next" at bounding box center [705, 76] width 7 height 7
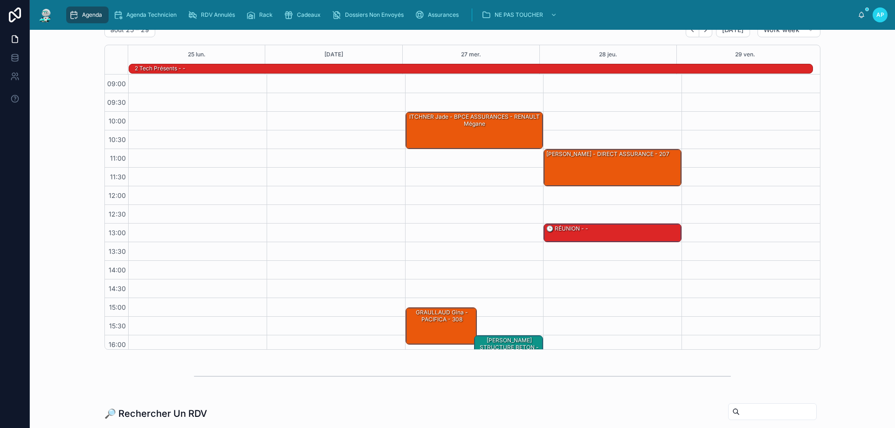
click at [703, 28] on div "Agenda Agenda Technicien RDV Annulés Rack Cadeaux Dossiers Non Envoyés Assuranc…" at bounding box center [462, 15] width 865 height 30
click at [703, 32] on icon "Next" at bounding box center [705, 30] width 7 height 7
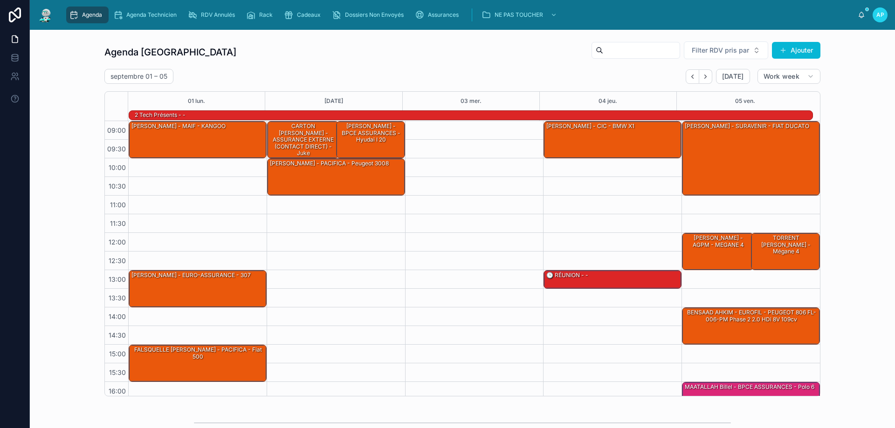
click at [88, 9] on div "Agenda" at bounding box center [87, 14] width 37 height 15
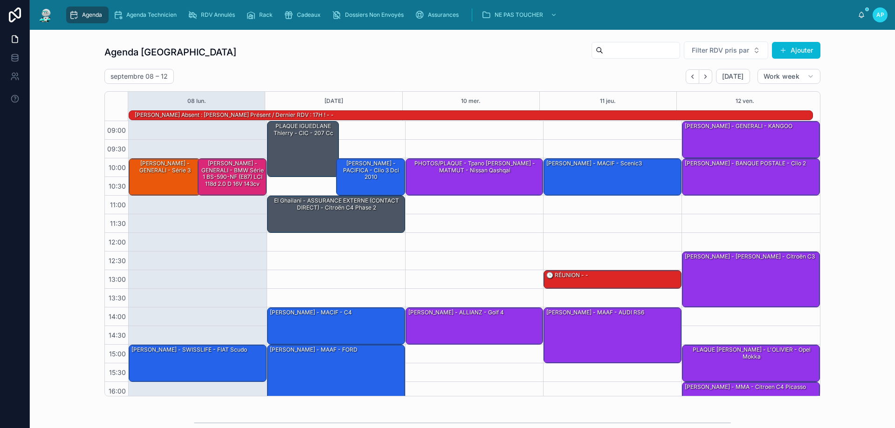
click at [603, 48] on input "text" at bounding box center [641, 50] width 76 height 13
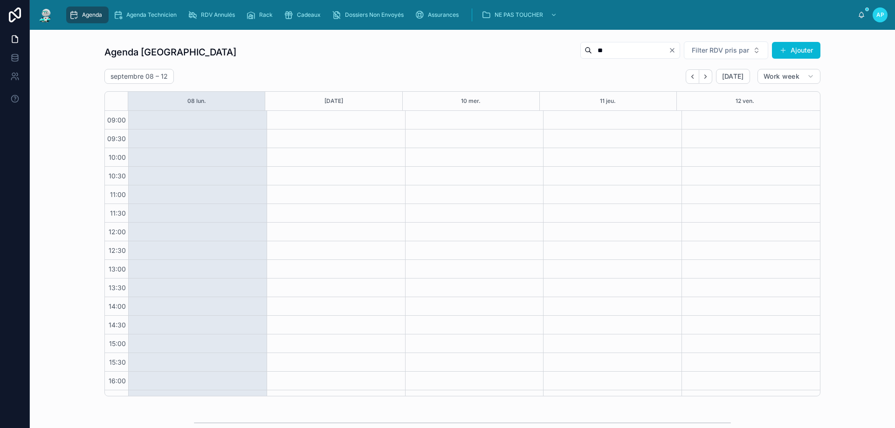
type input "**"
click at [670, 49] on icon "Clear" at bounding box center [672, 50] width 4 height 4
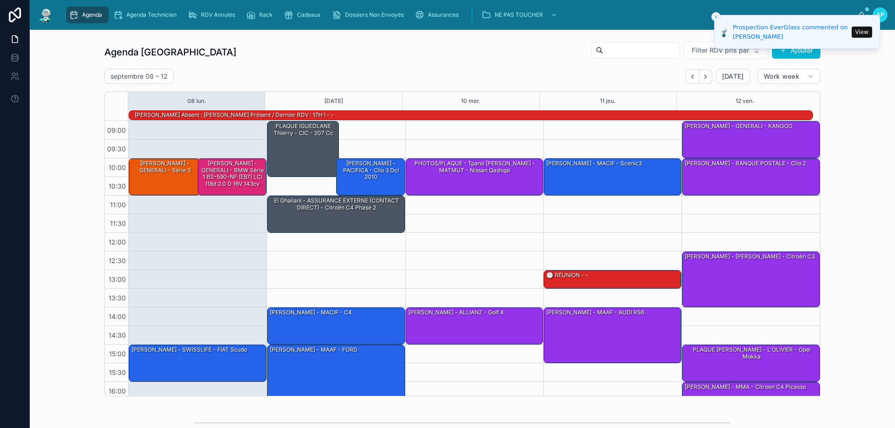
click at [613, 50] on input "text" at bounding box center [641, 50] width 76 height 13
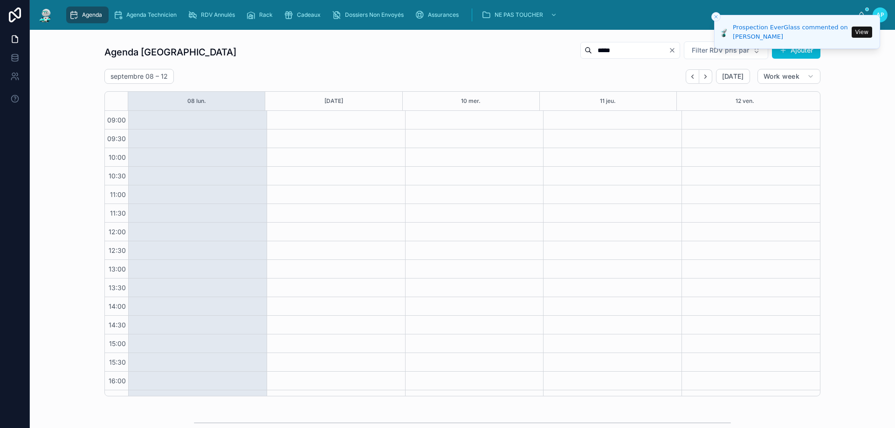
click at [592, 48] on input "*****" at bounding box center [630, 50] width 76 height 13
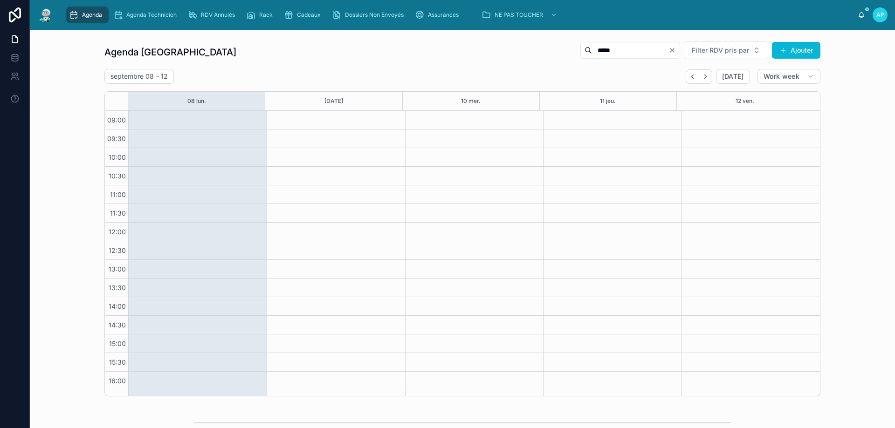
type input "*****"
click at [669, 49] on icon "Clear" at bounding box center [671, 50] width 7 height 7
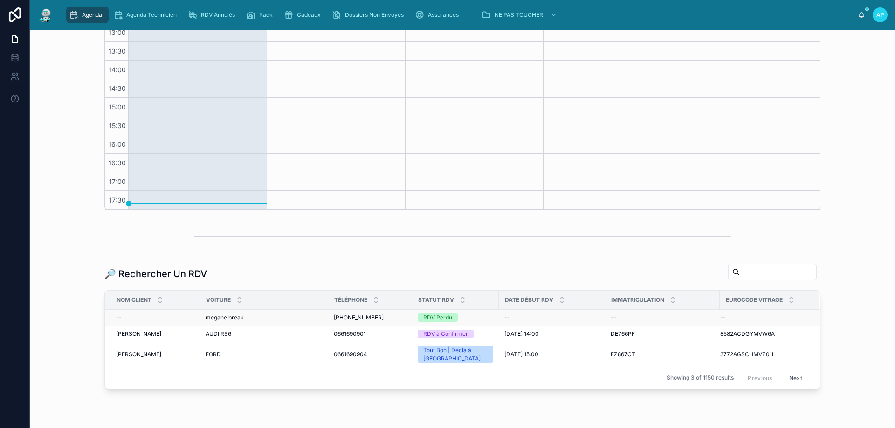
scroll to position [218, 0]
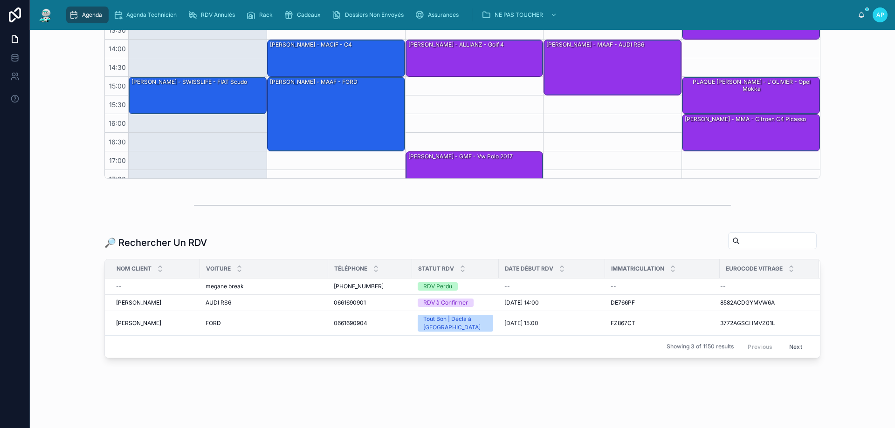
click at [773, 241] on input "text" at bounding box center [777, 240] width 76 height 13
paste input "*****"
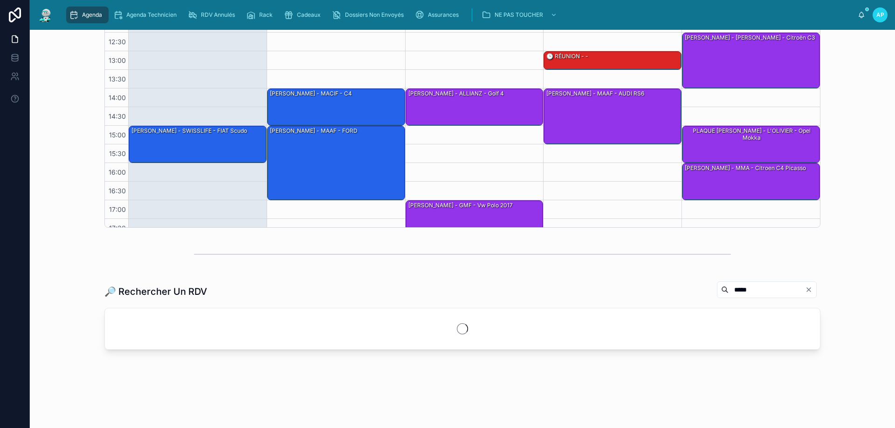
scroll to position [185, 0]
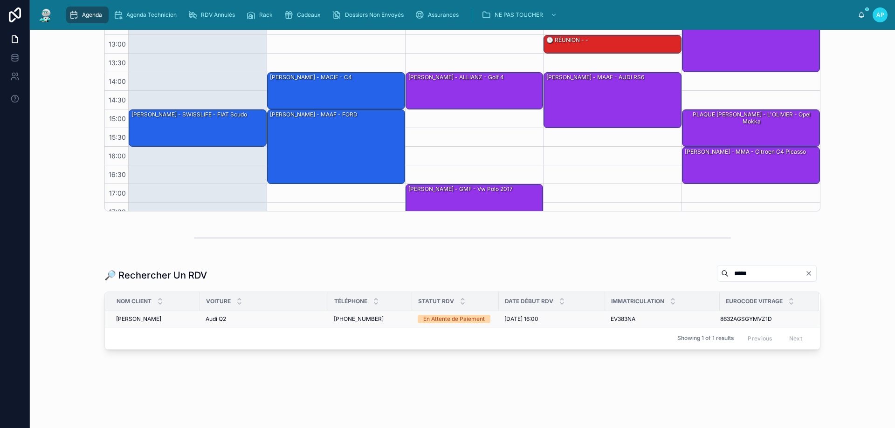
type input "*****"
click at [130, 319] on span "[PERSON_NAME]" at bounding box center [138, 318] width 45 height 7
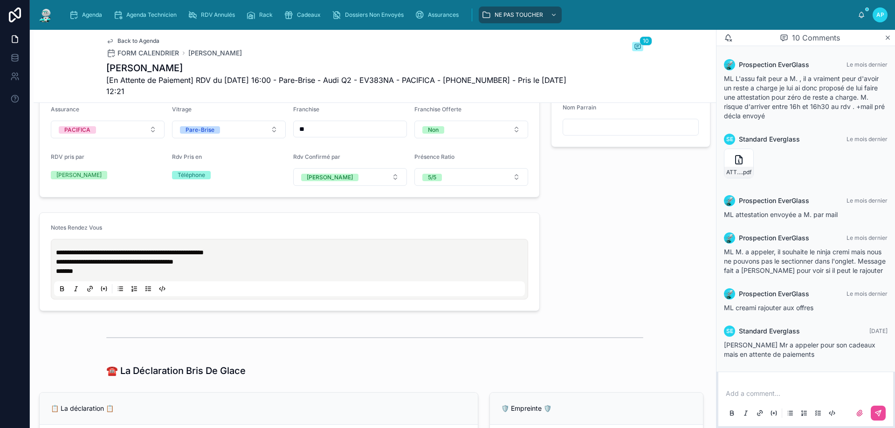
scroll to position [419, 0]
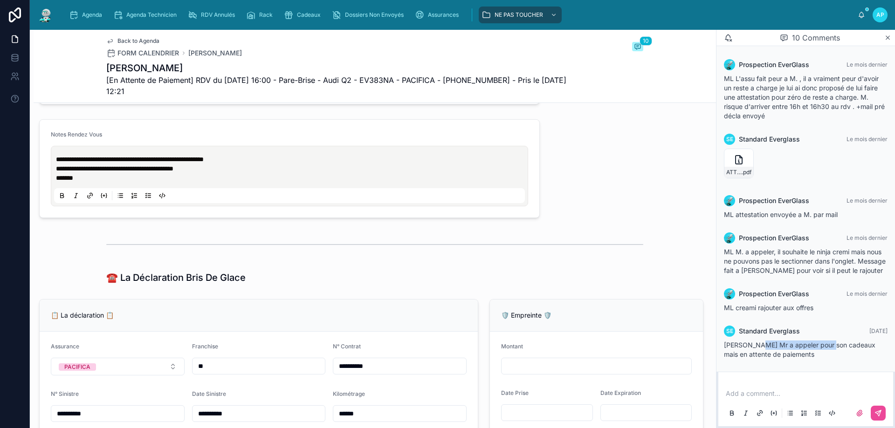
drag, startPoint x: 759, startPoint y: 344, endPoint x: 830, endPoint y: 344, distance: 70.8
click at [830, 344] on span "[PERSON_NAME] Mr a appeler pour son cadeaux mais en attente de paiements" at bounding box center [799, 349] width 151 height 17
click at [808, 361] on div "SE Standard Everglass [DATE] [PERSON_NAME] Mr a appeler pour son cadeaux mais e…" at bounding box center [805, 342] width 175 height 45
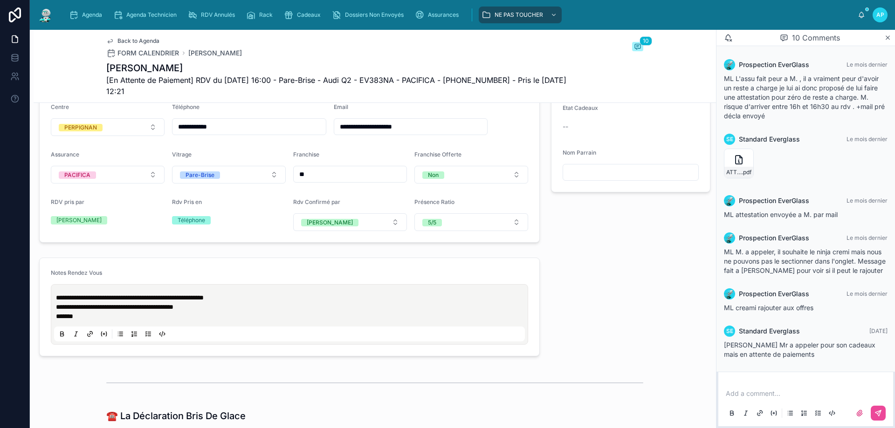
scroll to position [326, 0]
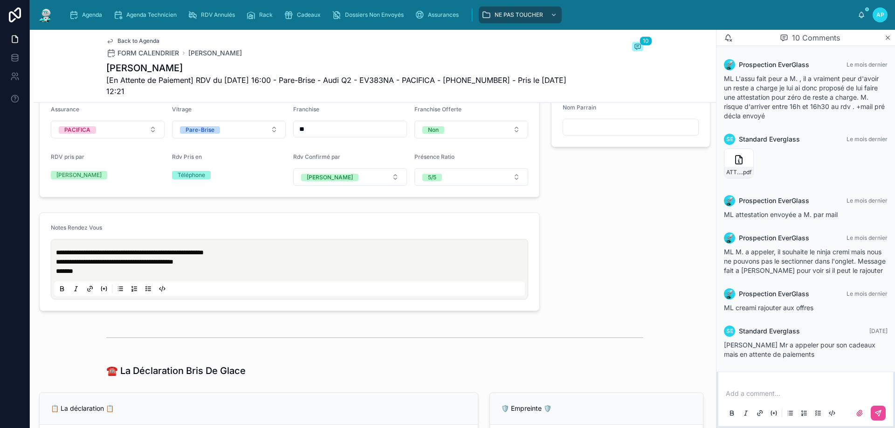
click at [93, 276] on p "*******" at bounding box center [291, 270] width 471 height 9
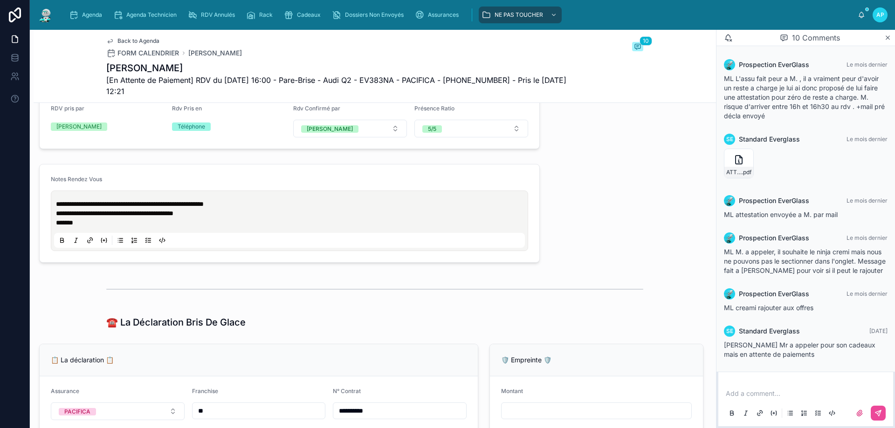
scroll to position [419, 0]
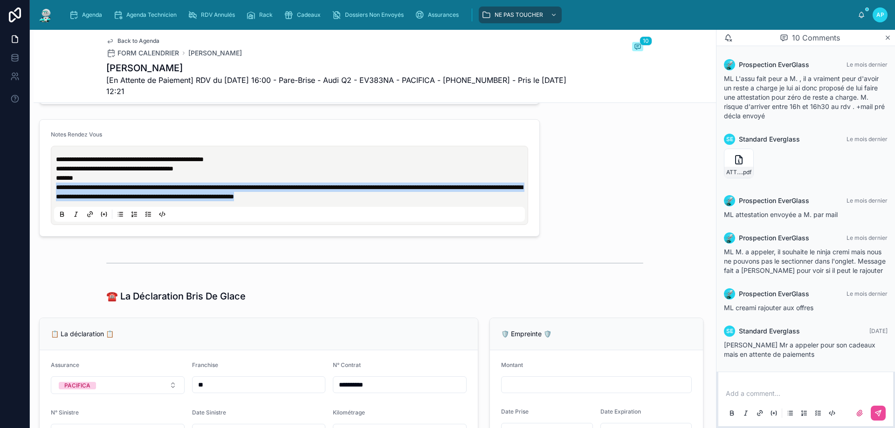
drag, startPoint x: 448, startPoint y: 205, endPoint x: 34, endPoint y: 197, distance: 413.8
click at [34, 197] on div "**********" at bounding box center [290, 178] width 512 height 125
copy span "**********"
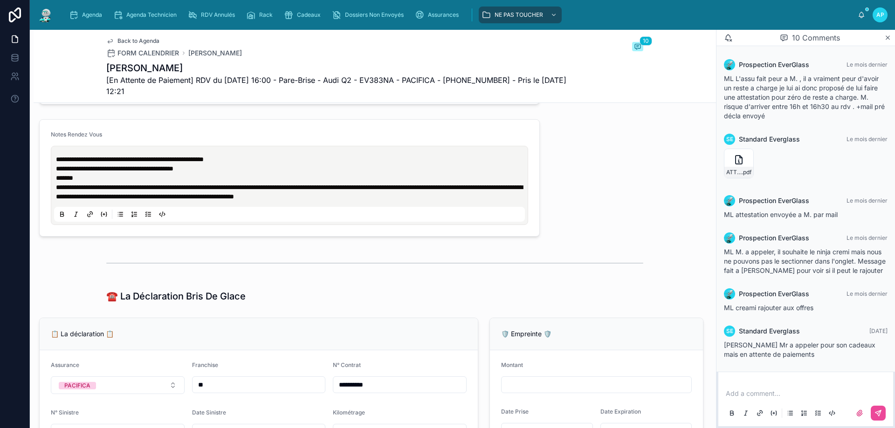
click at [757, 387] on div "Add a comment..." at bounding box center [806, 402] width 164 height 39
click at [757, 392] on p at bounding box center [807, 393] width 164 height 9
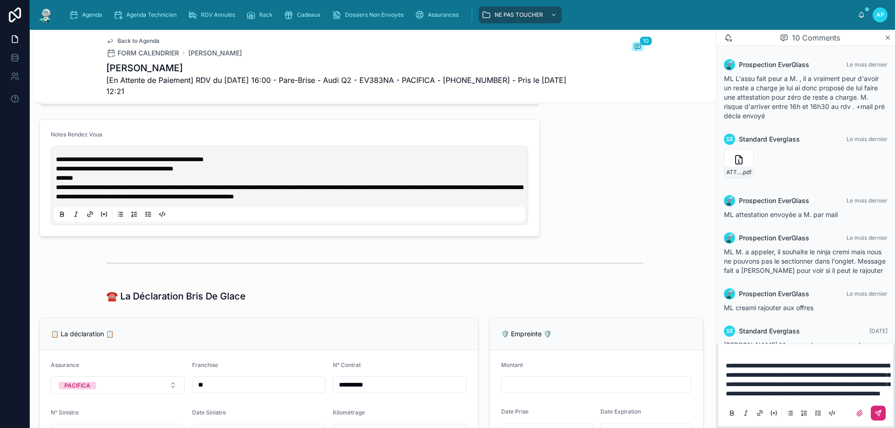
click at [880, 409] on button at bounding box center [877, 413] width 15 height 15
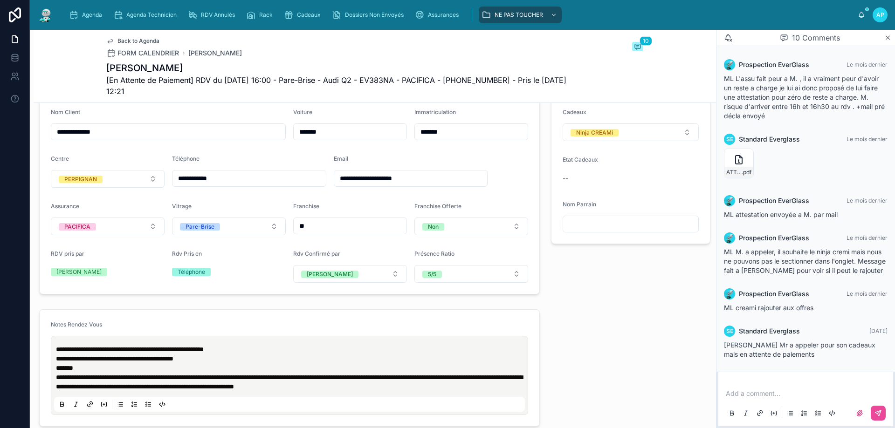
scroll to position [140, 0]
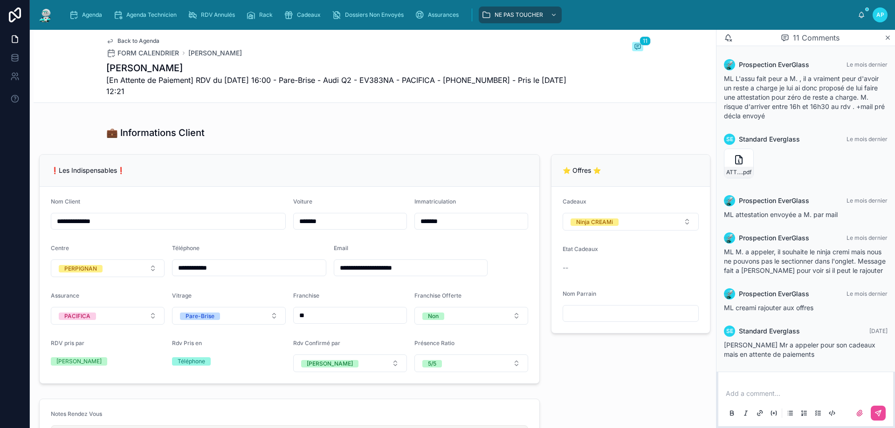
click at [54, 14] on div "Agenda Agenda Technicien RDV Annulés Rack Cadeaux Dossiers Non Envoyés Assuranc…" at bounding box center [462, 15] width 865 height 30
click at [38, 14] on img at bounding box center [45, 14] width 17 height 15
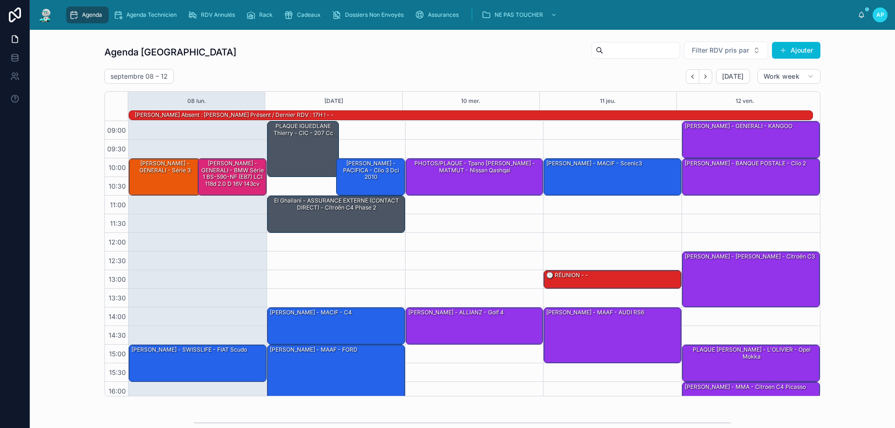
scroll to position [61, 0]
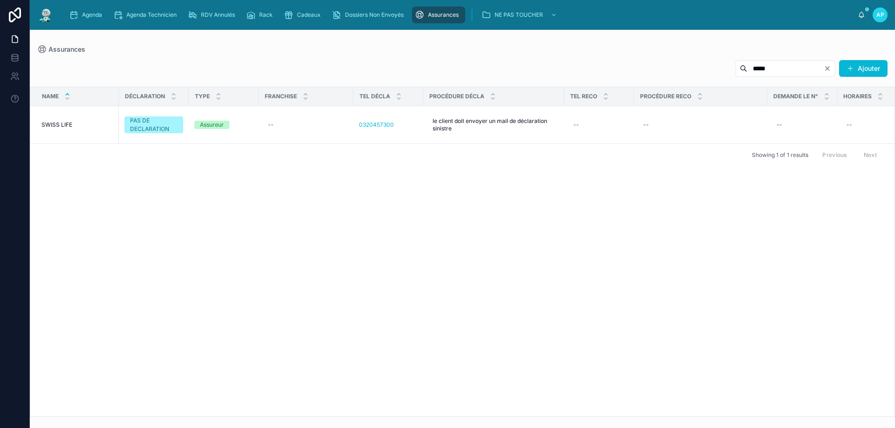
click at [456, 11] on span "Assurances" at bounding box center [443, 14] width 31 height 7
